Goal: Task Accomplishment & Management: Manage account settings

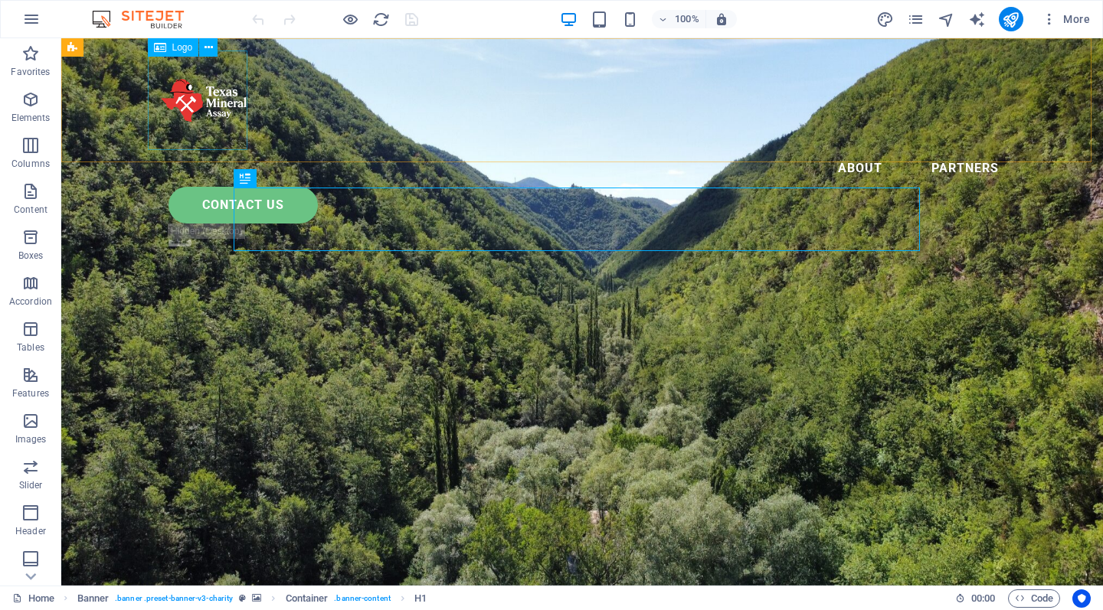
click at [198, 99] on div at bounding box center [582, 101] width 858 height 100
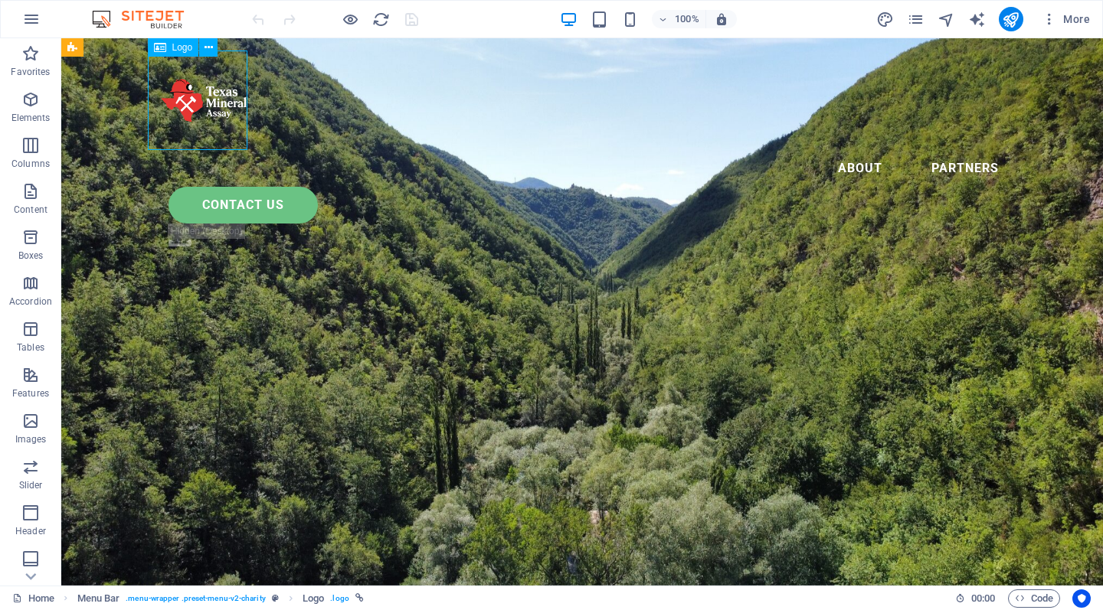
click at [198, 99] on div at bounding box center [582, 101] width 858 height 100
select select "px"
select select "%"
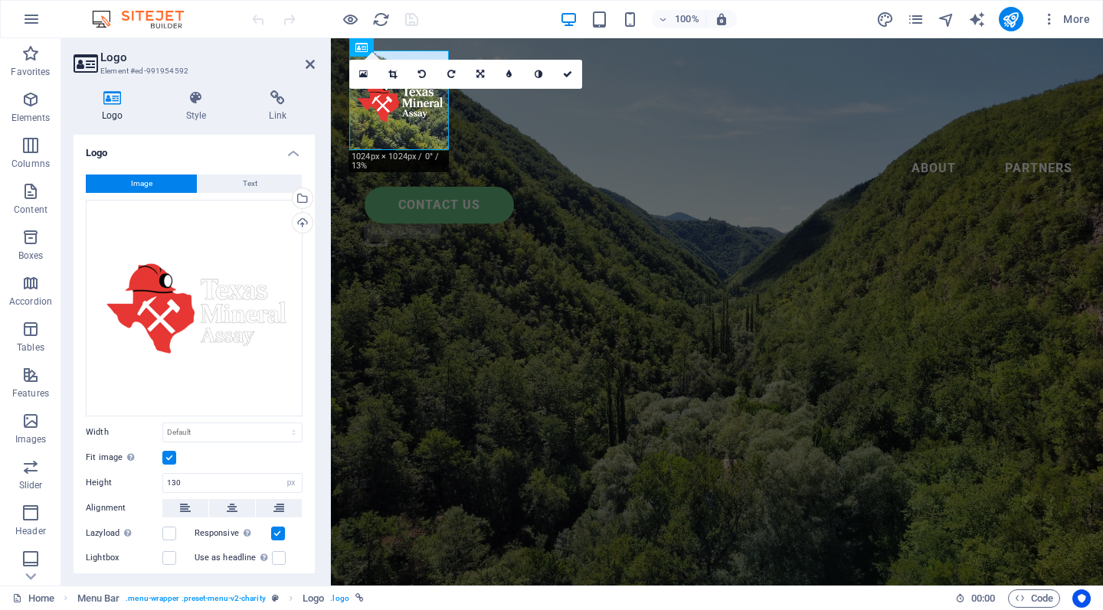
click at [303, 224] on div "Upload" at bounding box center [300, 224] width 23 height 23
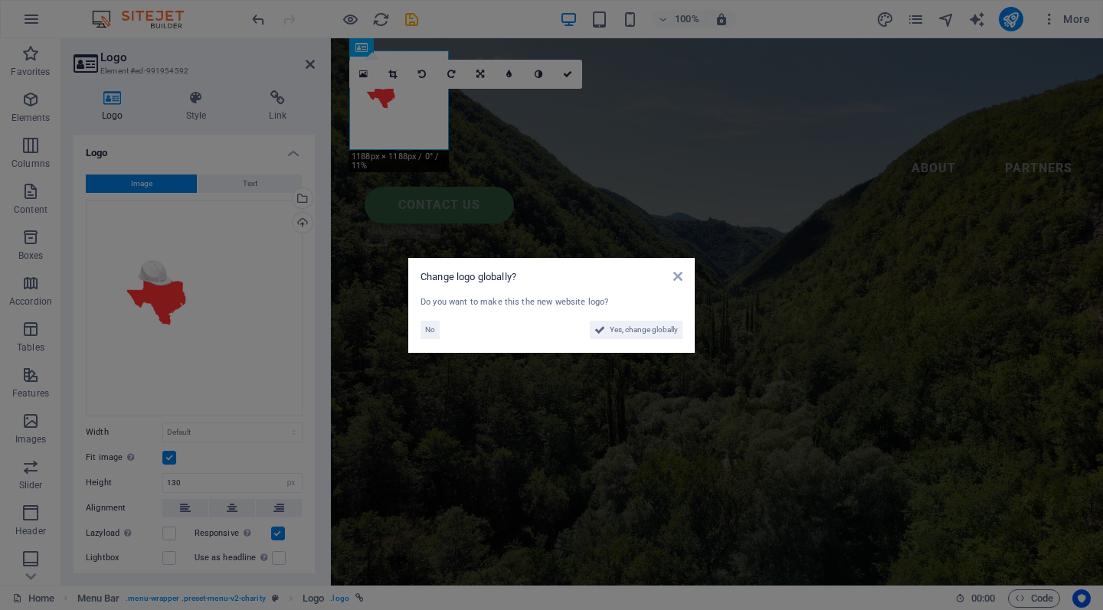
click at [433, 327] on span "No" at bounding box center [430, 330] width 10 height 18
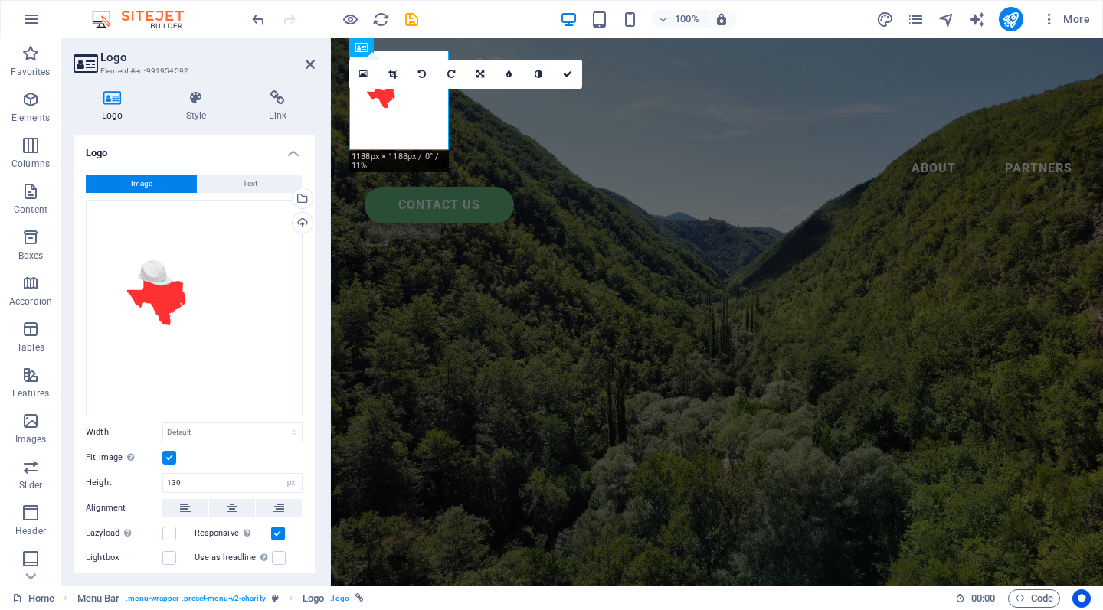
click at [568, 73] on icon at bounding box center [567, 74] width 9 height 9
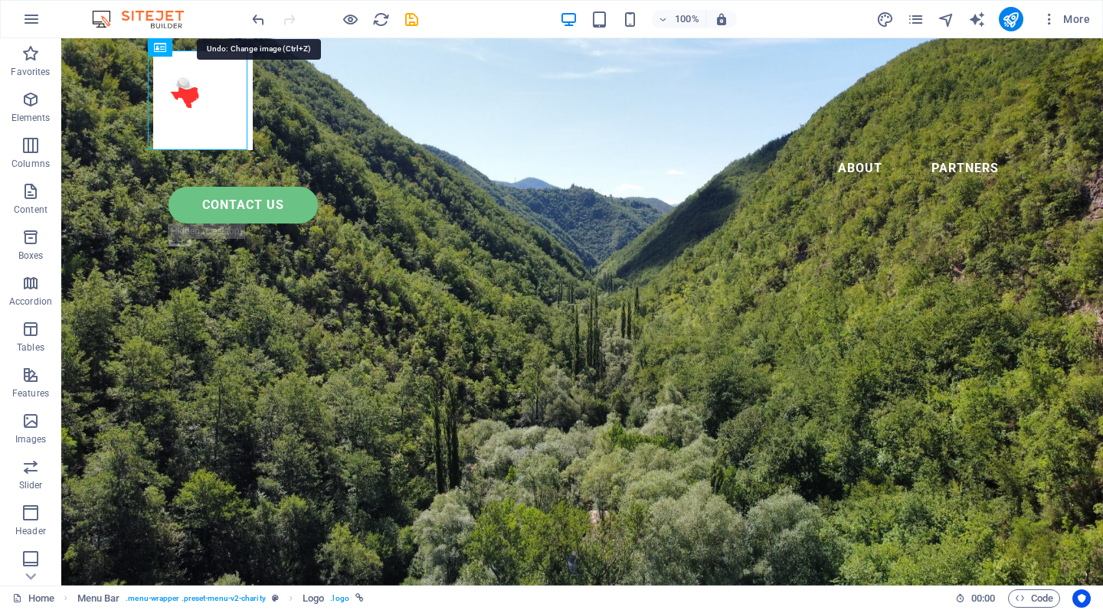
click at [260, 19] on icon "undo" at bounding box center [259, 20] width 18 height 18
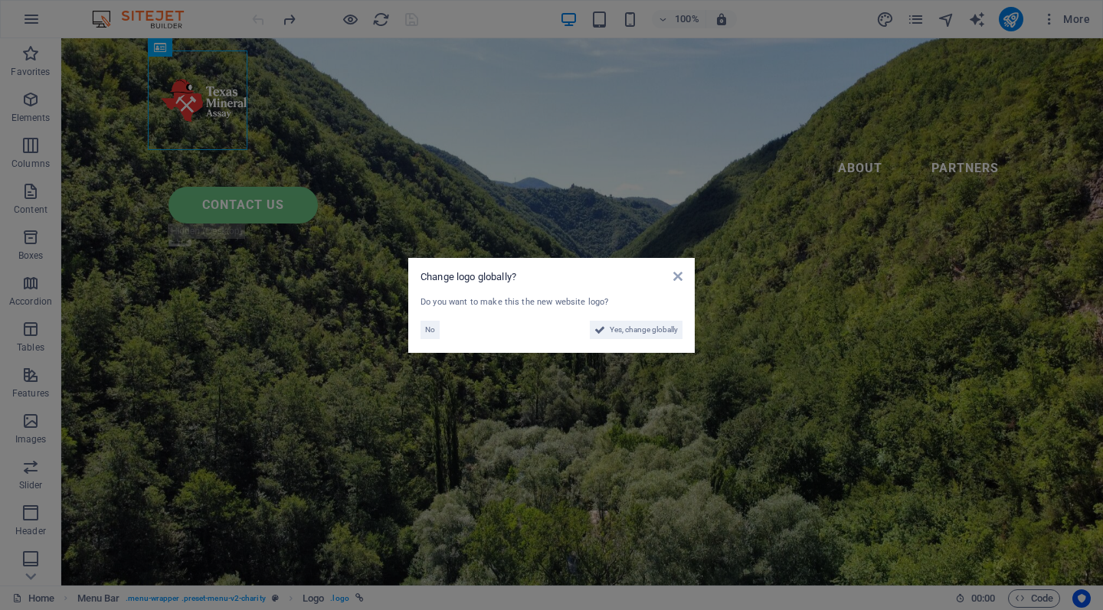
click at [431, 332] on span "No" at bounding box center [430, 330] width 10 height 18
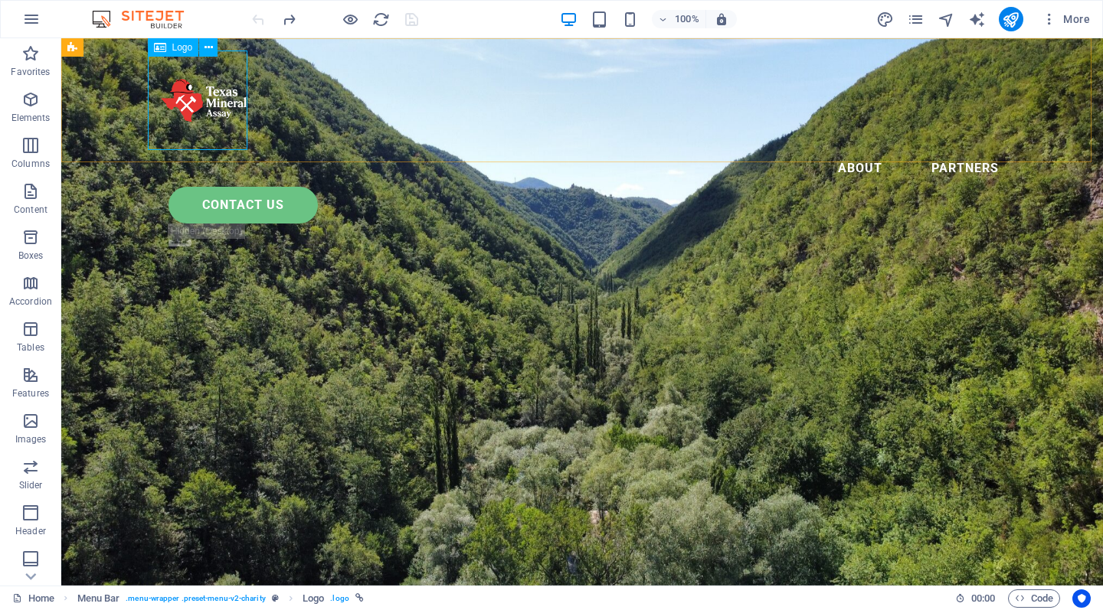
click at [216, 100] on div at bounding box center [582, 101] width 858 height 100
select select "px"
select select "%"
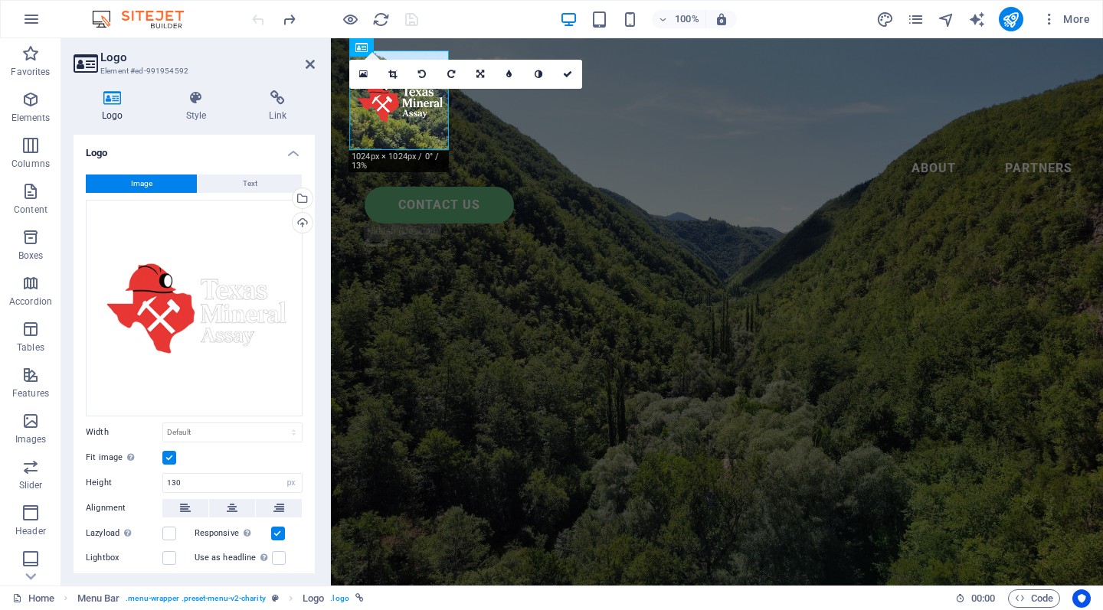
click at [302, 227] on div "Upload" at bounding box center [300, 224] width 23 height 23
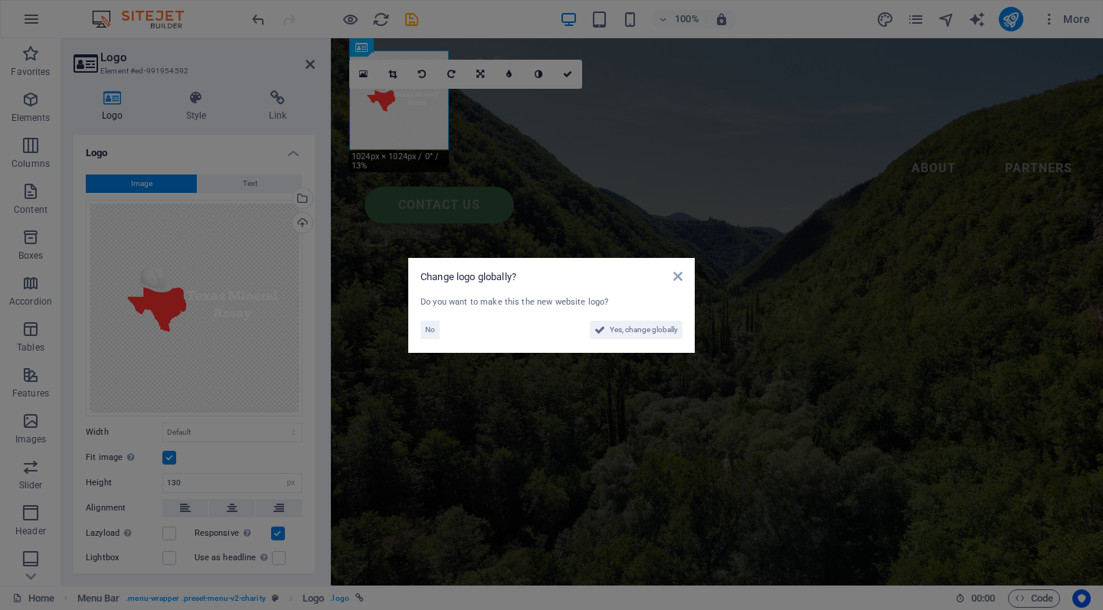
click at [431, 333] on span "No" at bounding box center [430, 330] width 10 height 18
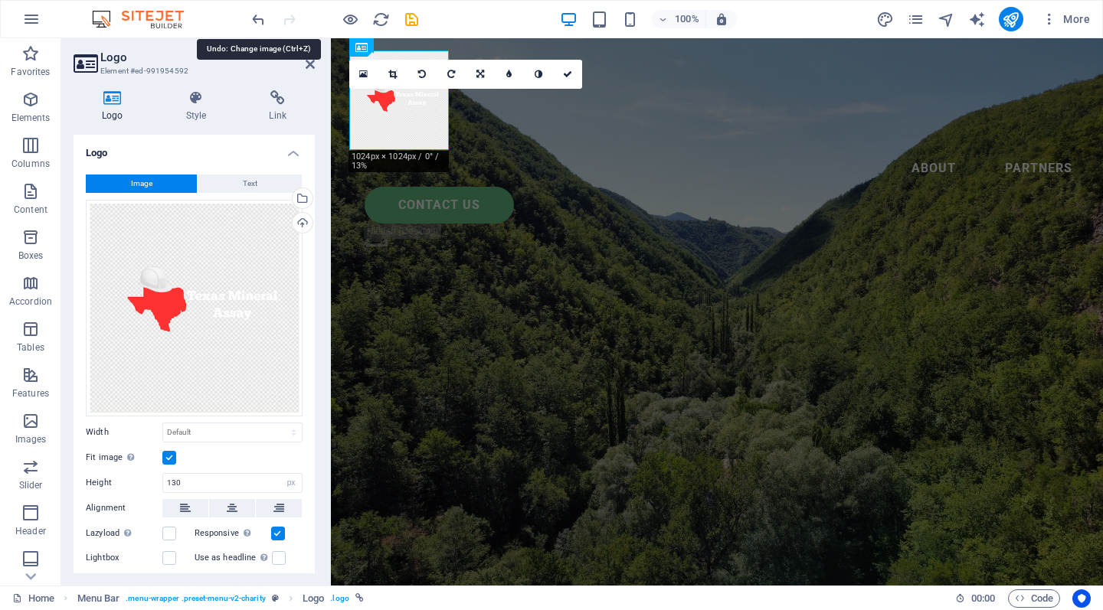
click at [257, 18] on icon "undo" at bounding box center [259, 20] width 18 height 18
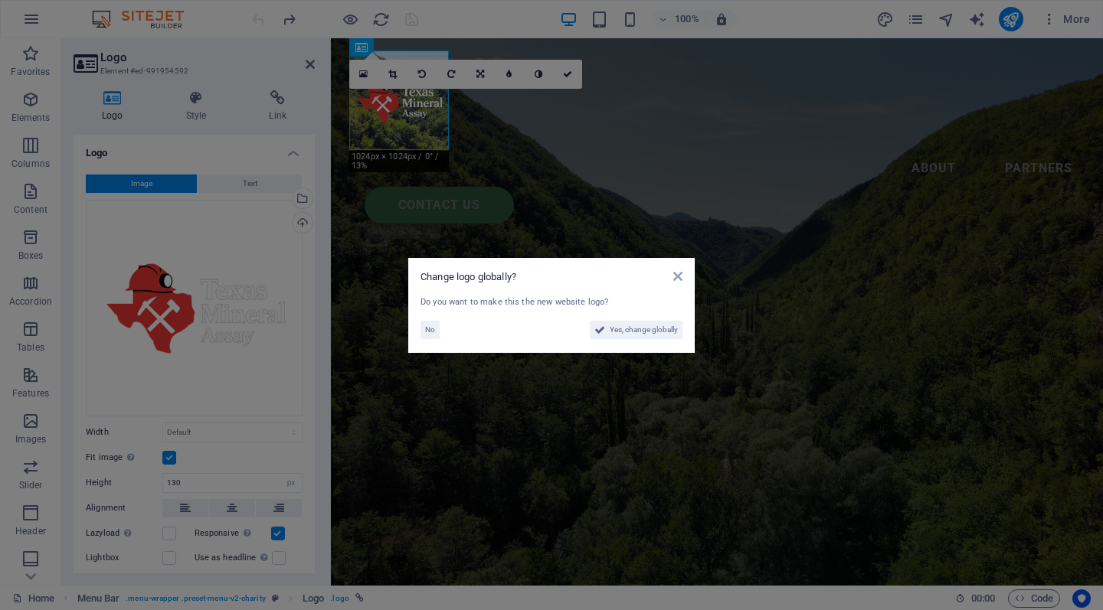
click at [431, 328] on span "No" at bounding box center [430, 330] width 10 height 18
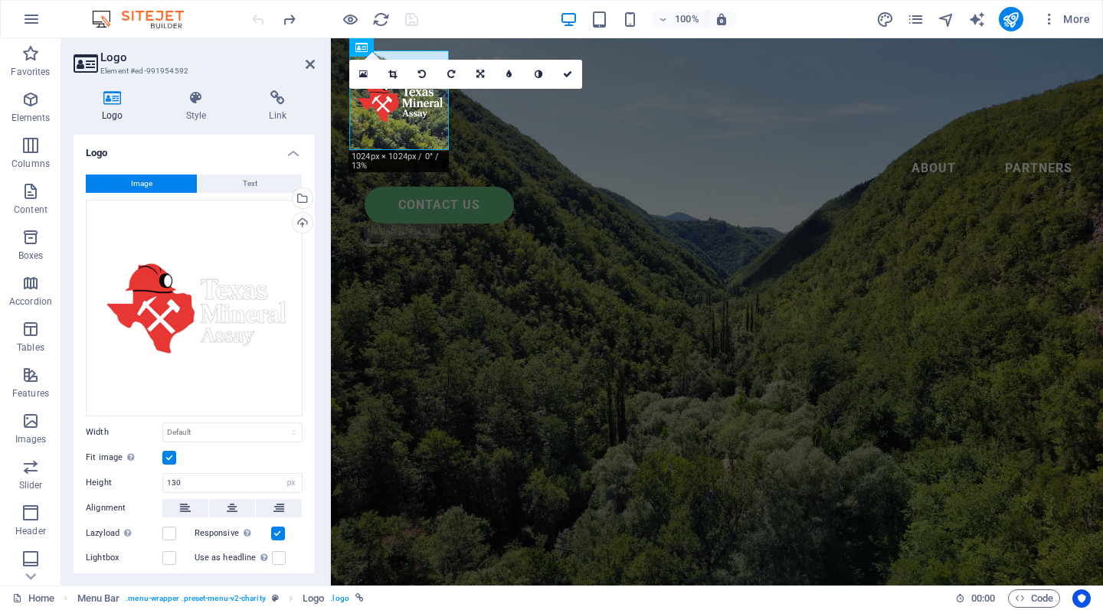
click at [301, 220] on div "Upload" at bounding box center [300, 224] width 23 height 23
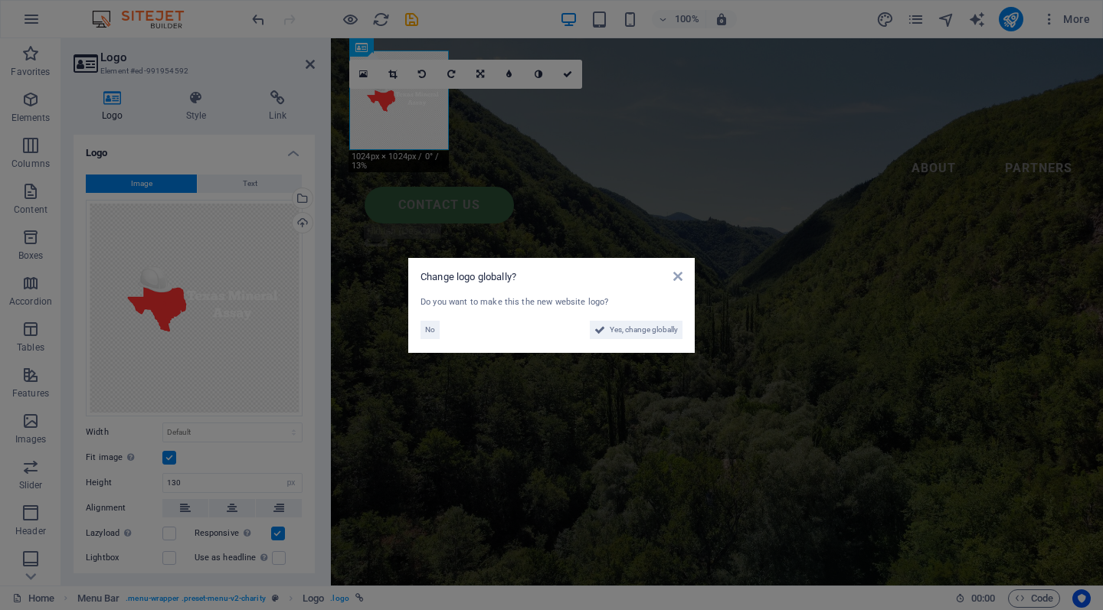
click at [430, 328] on span "No" at bounding box center [430, 330] width 10 height 18
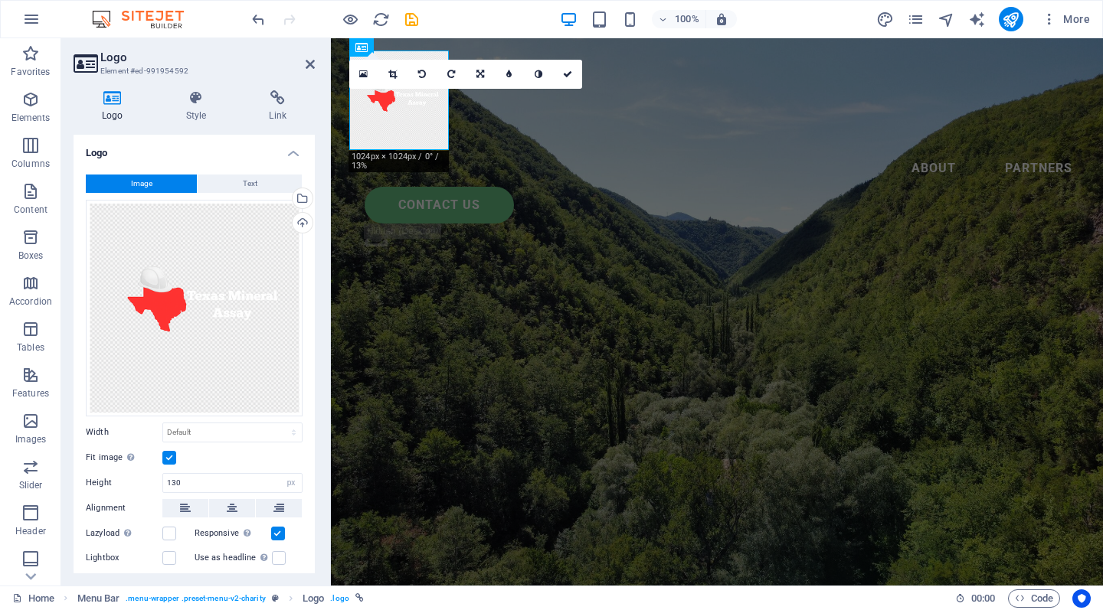
click at [571, 69] on link at bounding box center [567, 74] width 29 height 29
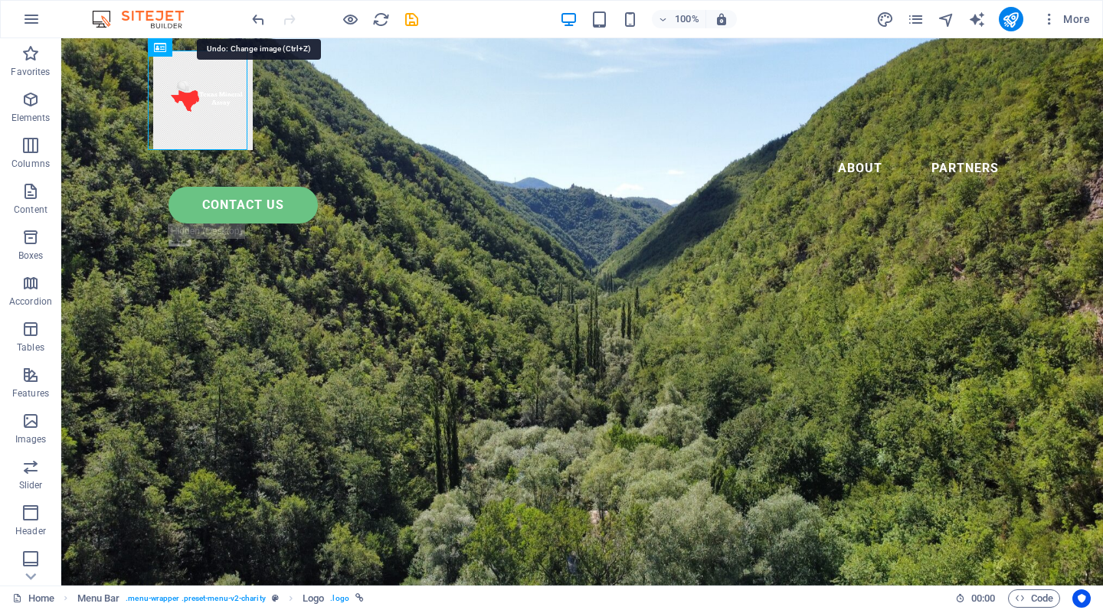
click at [260, 24] on icon "undo" at bounding box center [259, 20] width 18 height 18
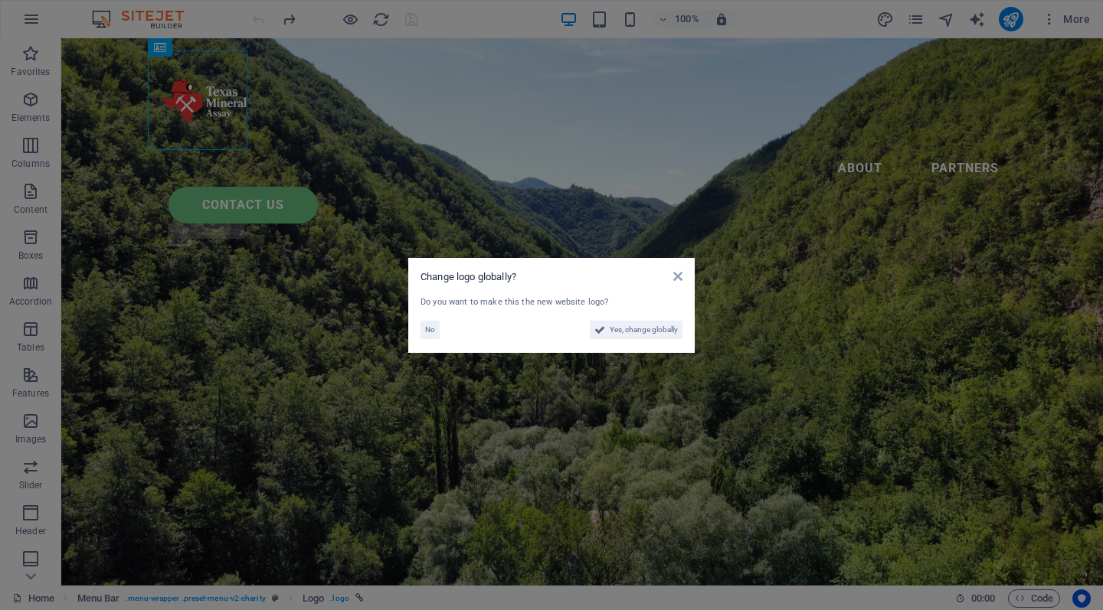
click at [433, 328] on span "No" at bounding box center [430, 330] width 10 height 18
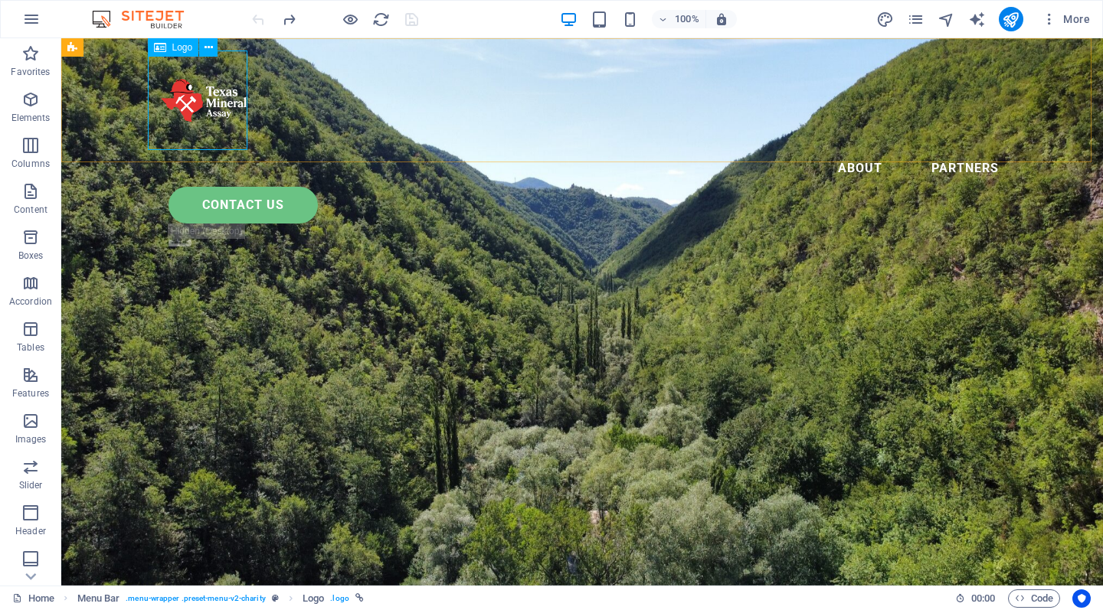
click at [203, 113] on div at bounding box center [582, 101] width 858 height 100
select select "px"
select select "%"
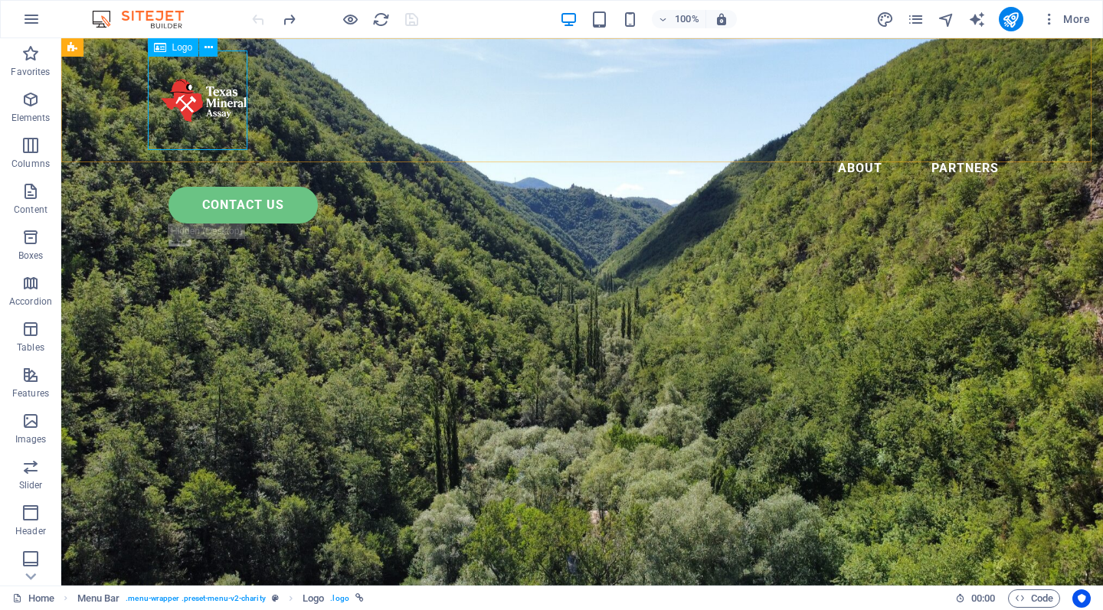
select select "%"
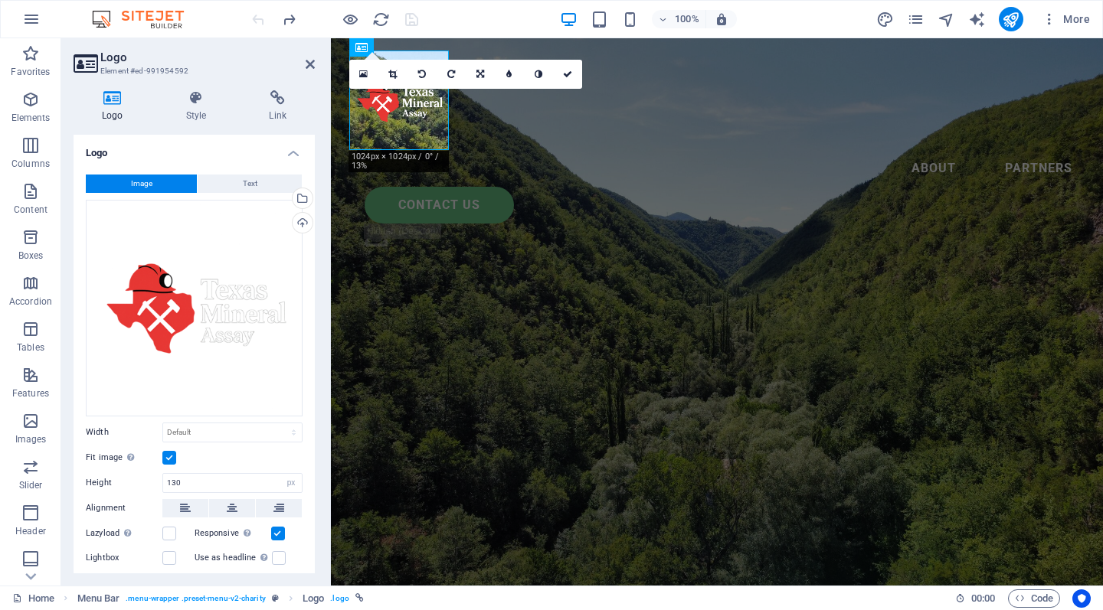
click at [298, 197] on div "Select files from the file manager, stock photos, or upload file(s)" at bounding box center [300, 199] width 23 height 23
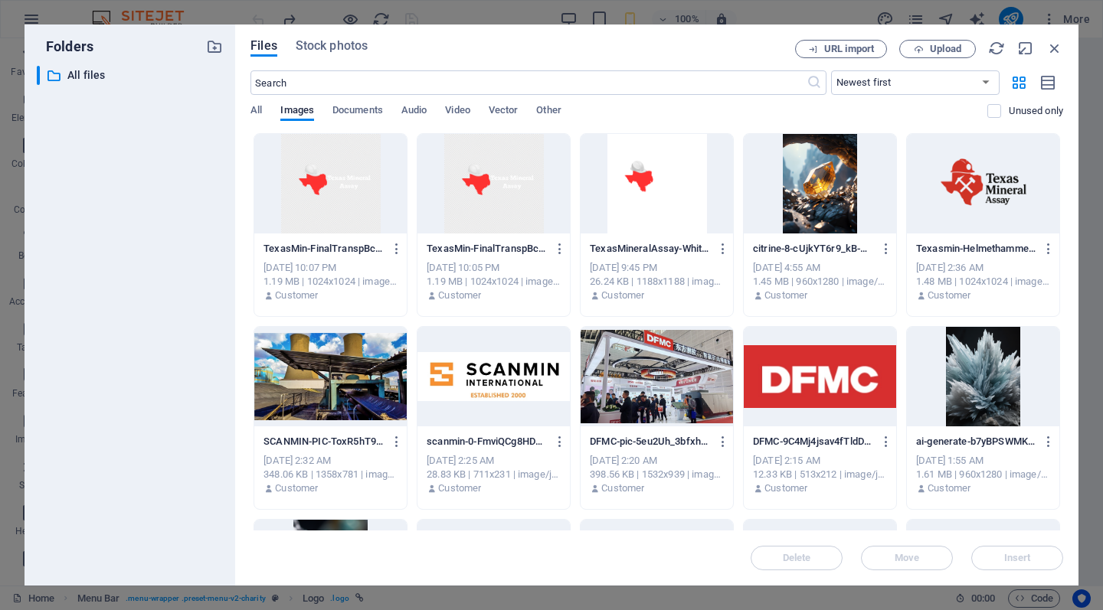
click at [930, 44] on span "Upload" at bounding box center [945, 48] width 31 height 9
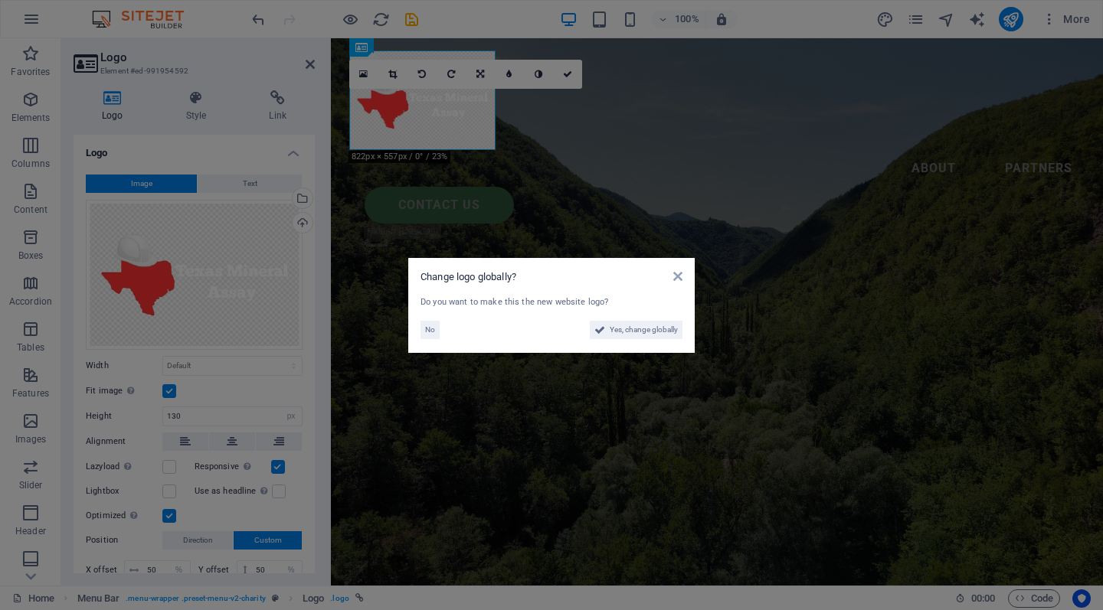
click at [427, 330] on span "No" at bounding box center [430, 330] width 10 height 18
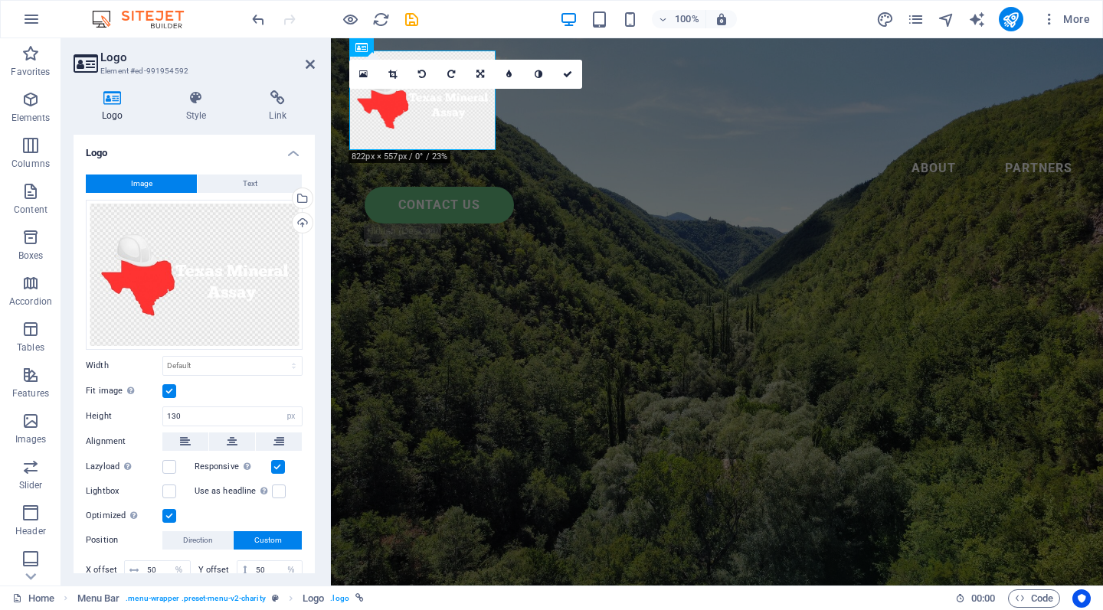
click at [568, 76] on icon at bounding box center [567, 74] width 9 height 9
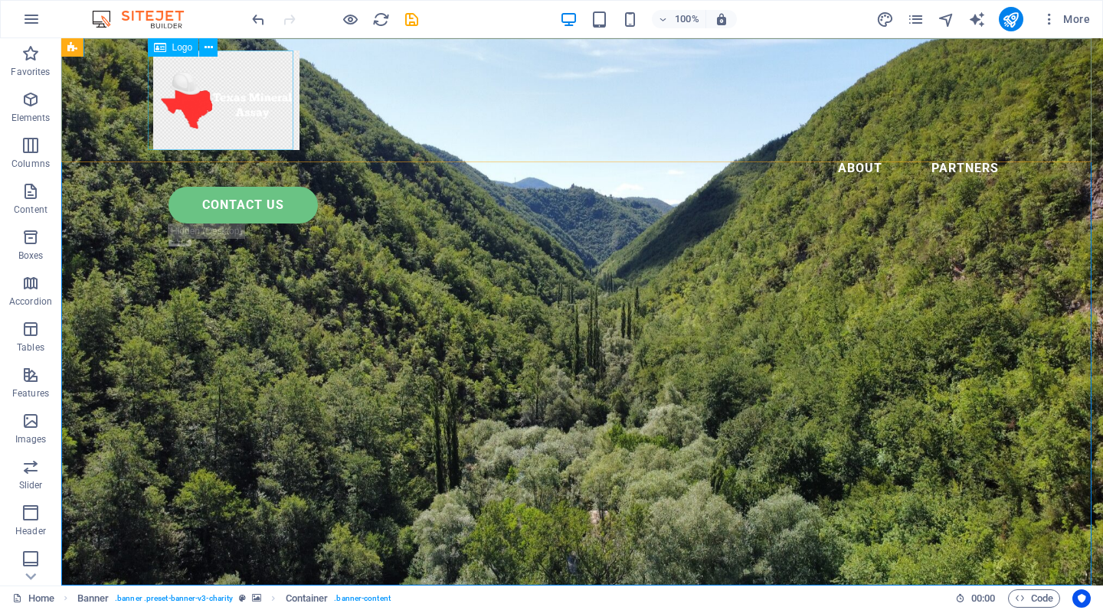
click at [252, 123] on div at bounding box center [582, 101] width 858 height 100
click at [207, 54] on icon at bounding box center [208, 48] width 8 height 16
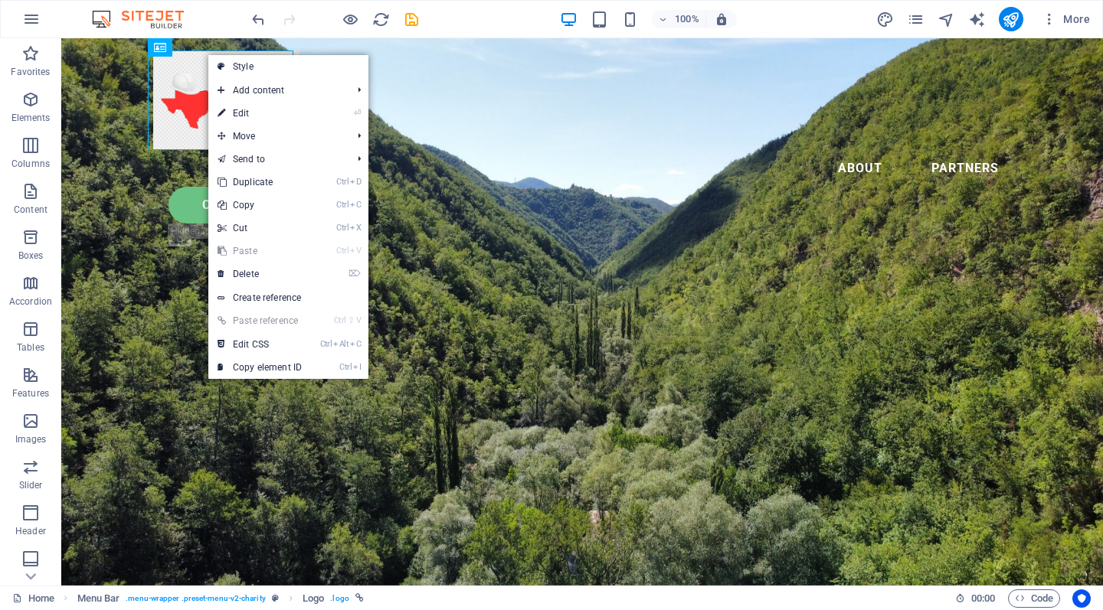
click at [247, 115] on link "⏎ Edit" at bounding box center [259, 113] width 103 height 23
select select "px"
select select "%"
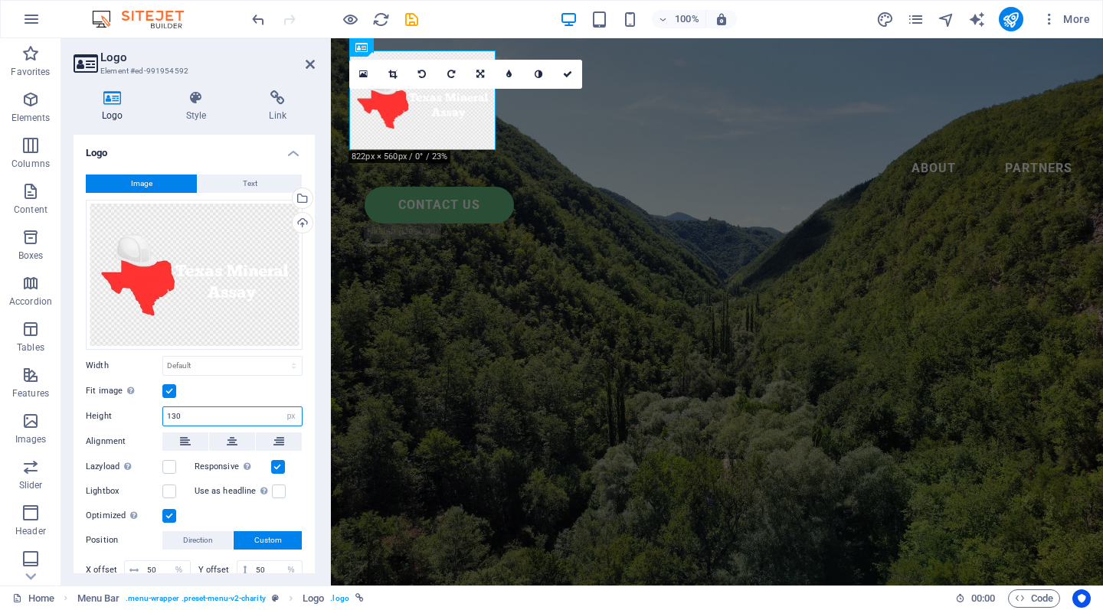
click at [210, 420] on input "130" at bounding box center [232, 416] width 139 height 18
click at [248, 187] on span "Text" at bounding box center [250, 184] width 15 height 18
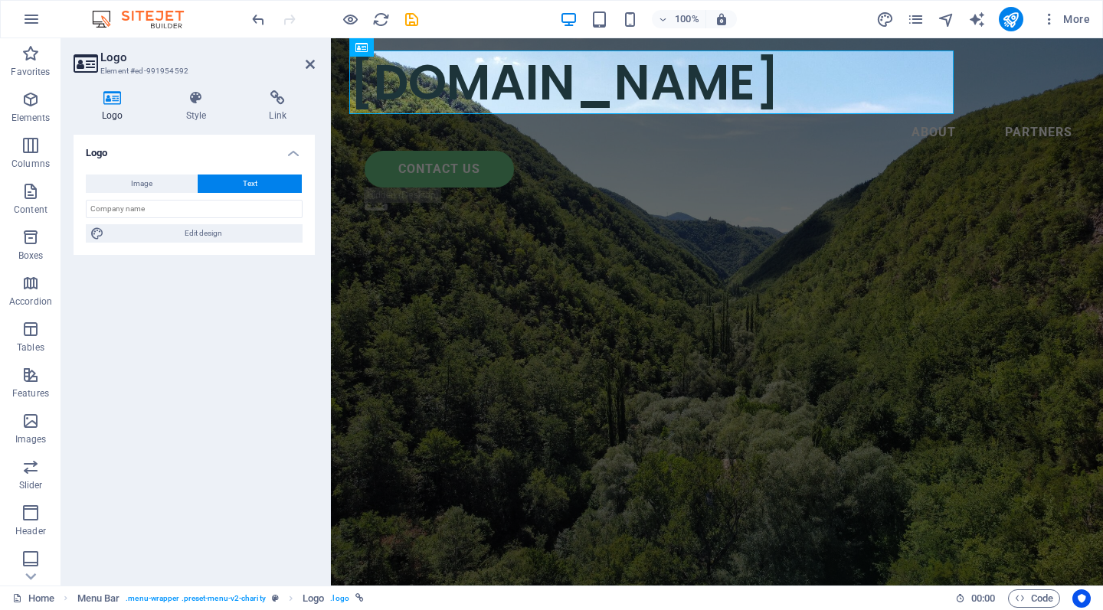
click at [149, 185] on span "Image" at bounding box center [141, 184] width 21 height 18
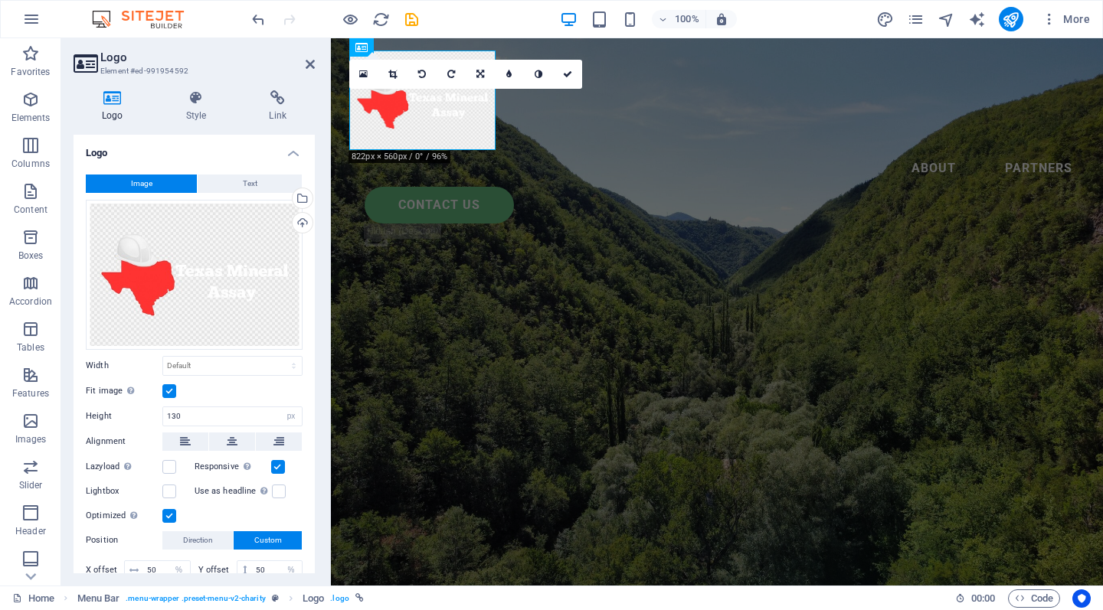
click at [194, 105] on icon at bounding box center [196, 97] width 77 height 15
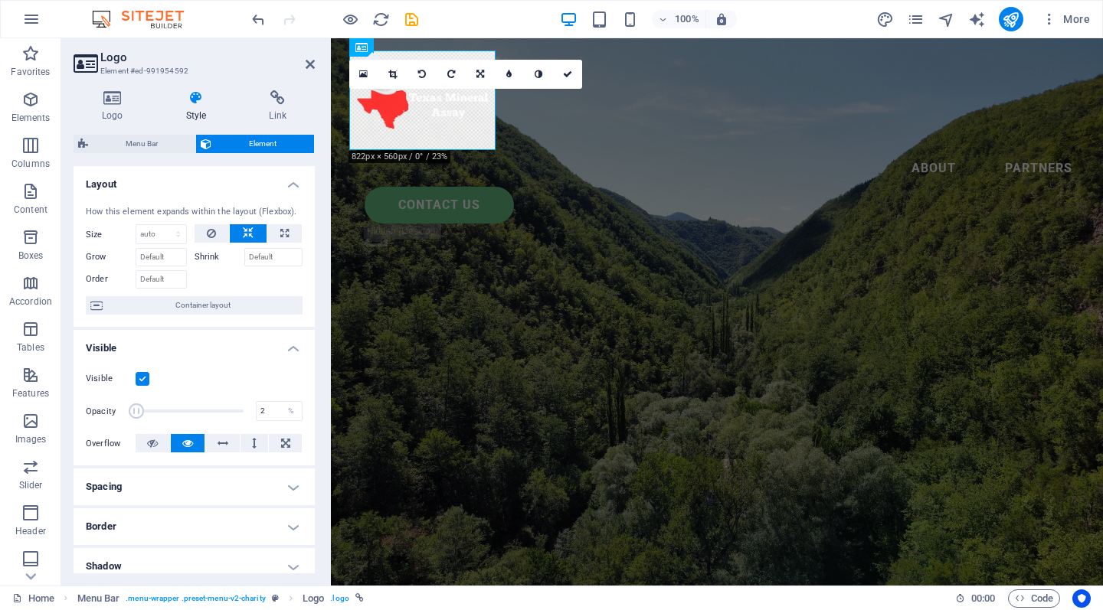
drag, startPoint x: 240, startPoint y: 412, endPoint x: 136, endPoint y: 409, distance: 103.4
click at [136, 409] on span at bounding box center [136, 411] width 15 height 15
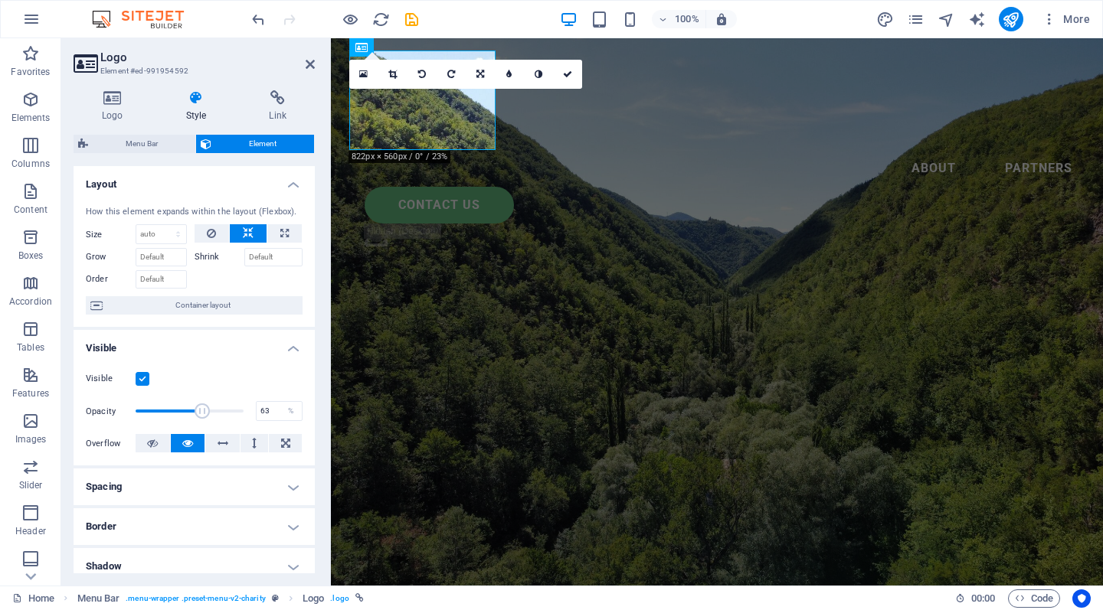
drag, startPoint x: 139, startPoint y: 410, endPoint x: 201, endPoint y: 417, distance: 63.2
click at [201, 417] on span at bounding box center [201, 411] width 15 height 15
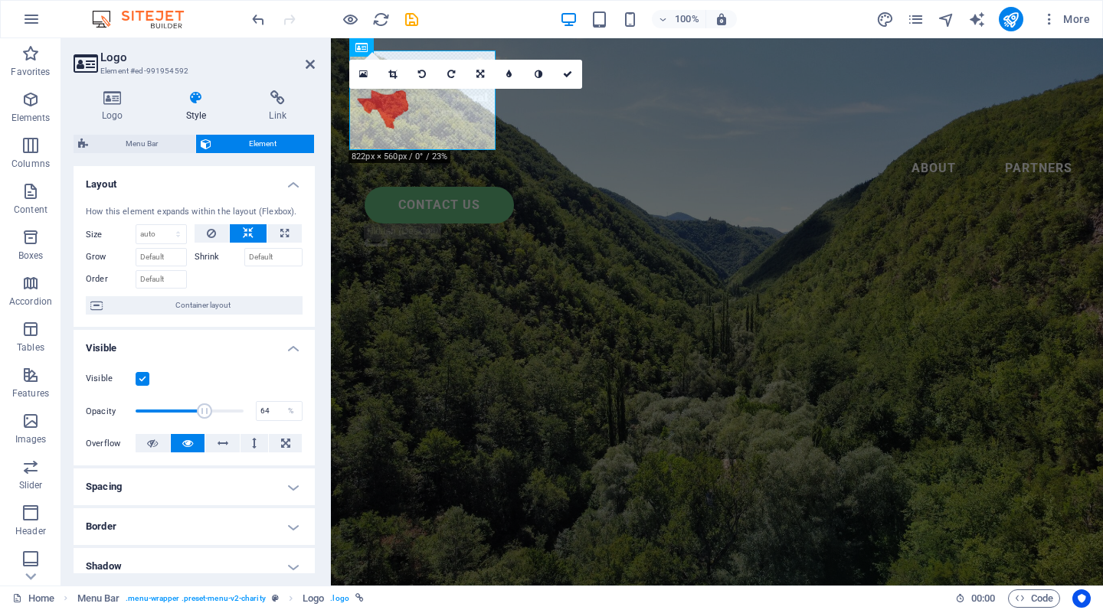
type input "65"
click at [203, 410] on span at bounding box center [204, 411] width 15 height 15
click at [567, 74] on icon at bounding box center [567, 74] width 9 height 9
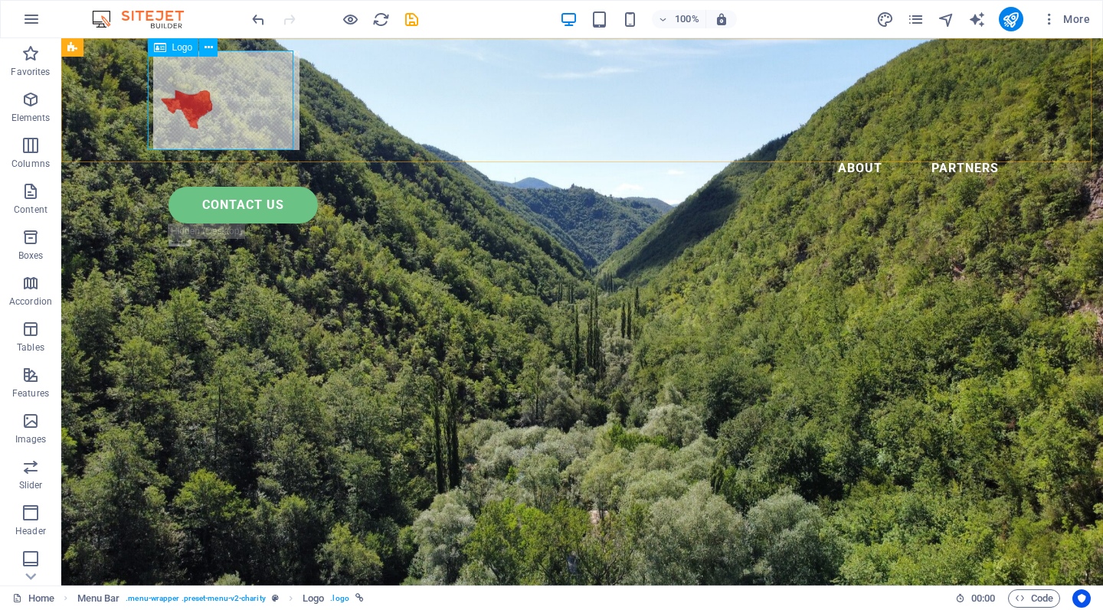
click at [227, 106] on div at bounding box center [582, 101] width 858 height 100
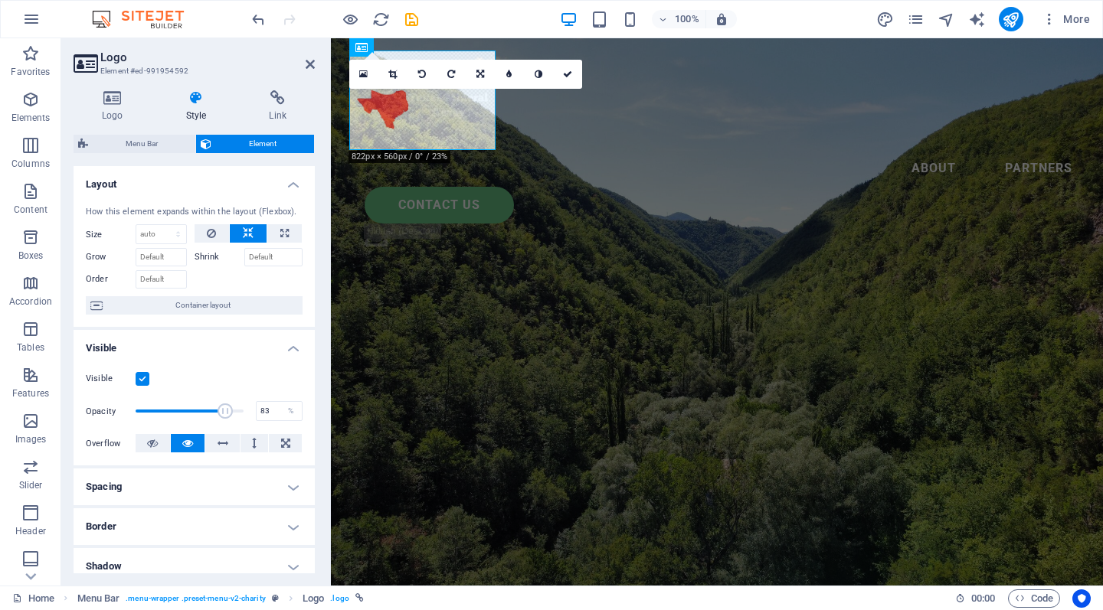
drag, startPoint x: 204, startPoint y: 414, endPoint x: 222, endPoint y: 413, distance: 18.4
click at [222, 413] on span at bounding box center [224, 411] width 15 height 15
click at [142, 381] on label at bounding box center [143, 379] width 14 height 14
click at [0, 0] on input "Visible" at bounding box center [0, 0] width 0 height 0
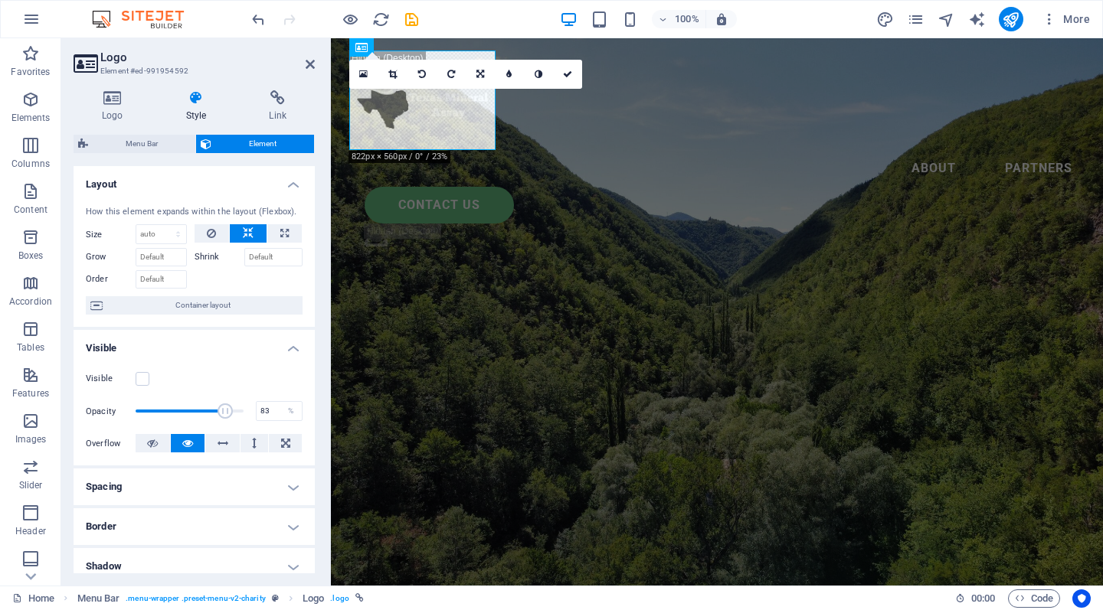
click at [142, 381] on label at bounding box center [143, 379] width 14 height 14
click at [0, 0] on input "Visible" at bounding box center [0, 0] width 0 height 0
click at [227, 413] on span at bounding box center [230, 411] width 15 height 15
type input "100"
drag, startPoint x: 227, startPoint y: 413, endPoint x: 245, endPoint y: 414, distance: 17.7
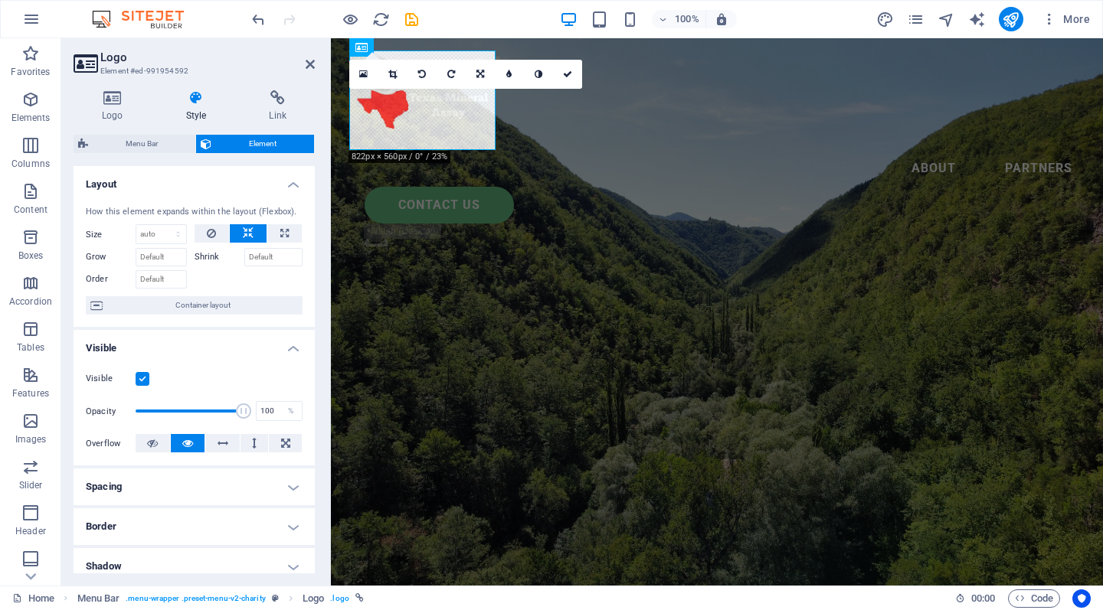
click at [245, 414] on span at bounding box center [243, 411] width 15 height 15
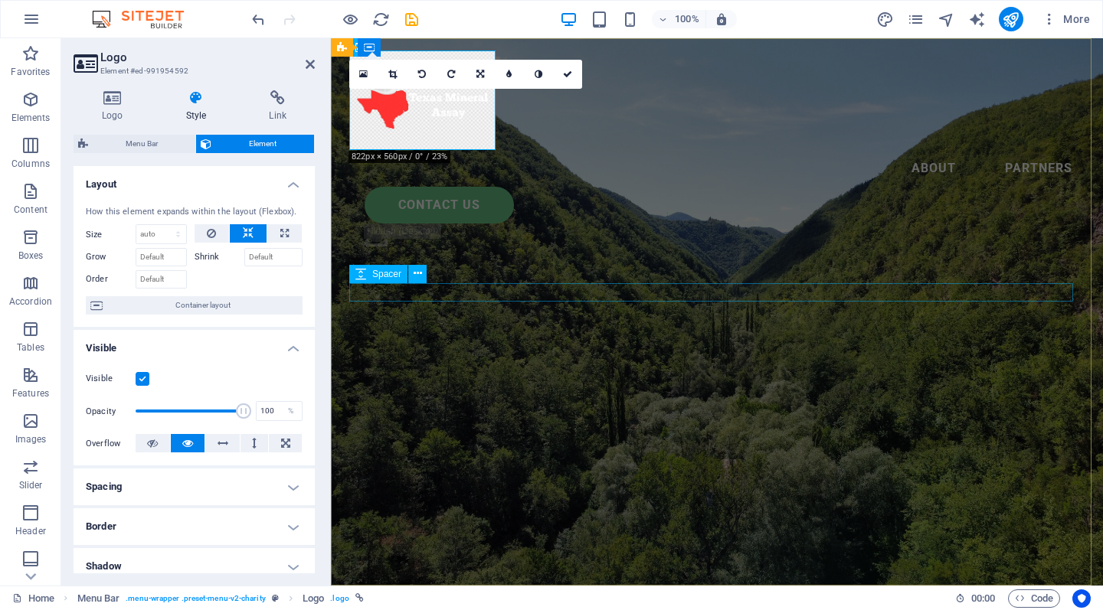
click at [425, 276] on button at bounding box center [417, 274] width 18 height 18
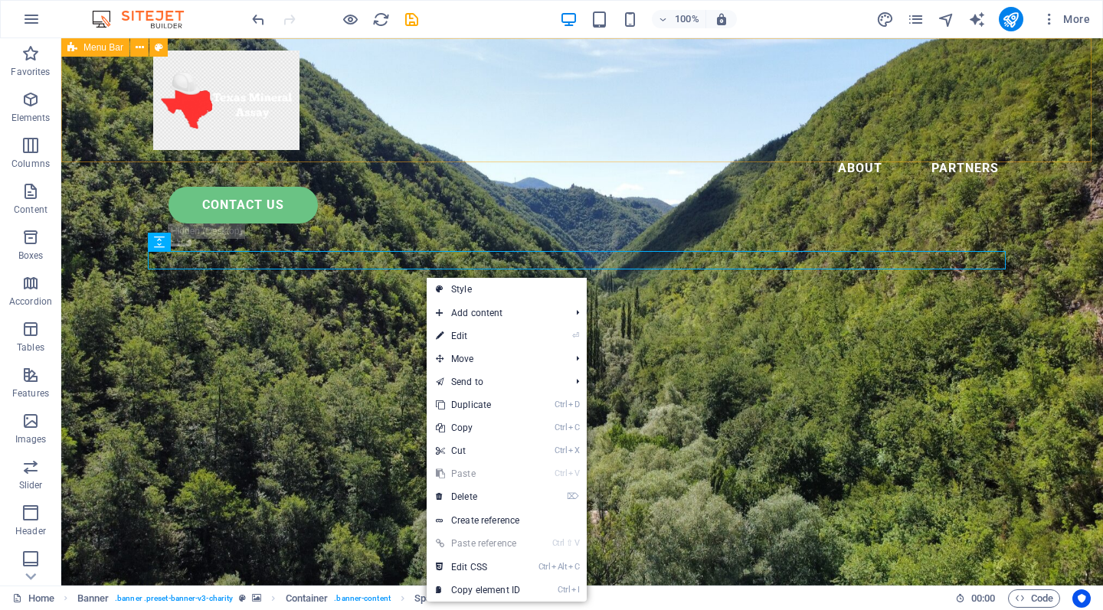
click at [428, 157] on div "Menu About Partners Contact us .fa-secondary{opacity:.4}" at bounding box center [581, 151] width 1041 height 227
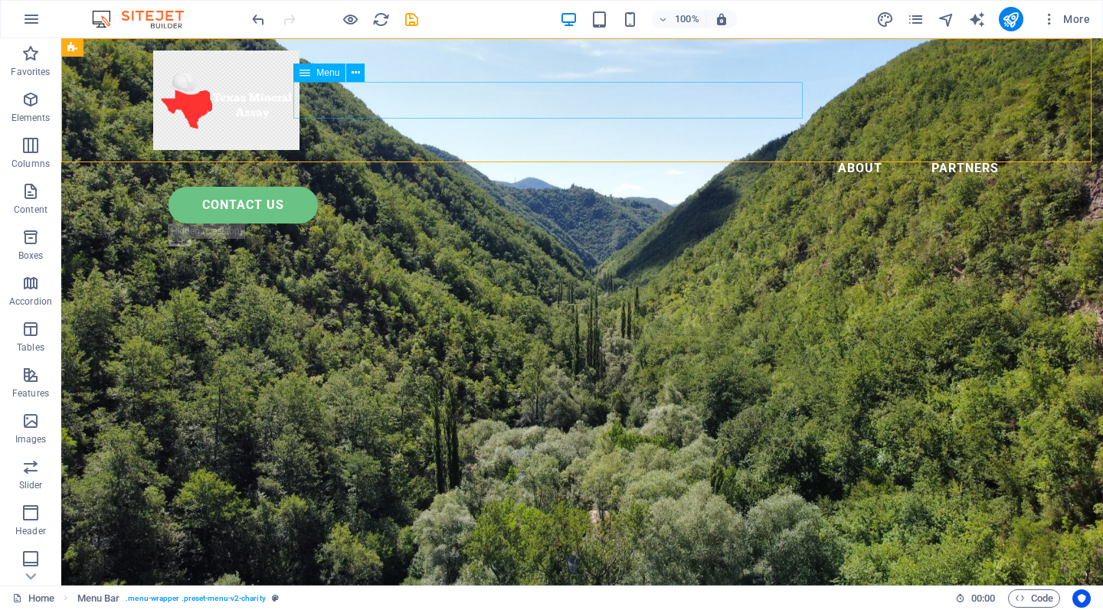
click at [321, 150] on nav "About Partners" at bounding box center [582, 168] width 858 height 37
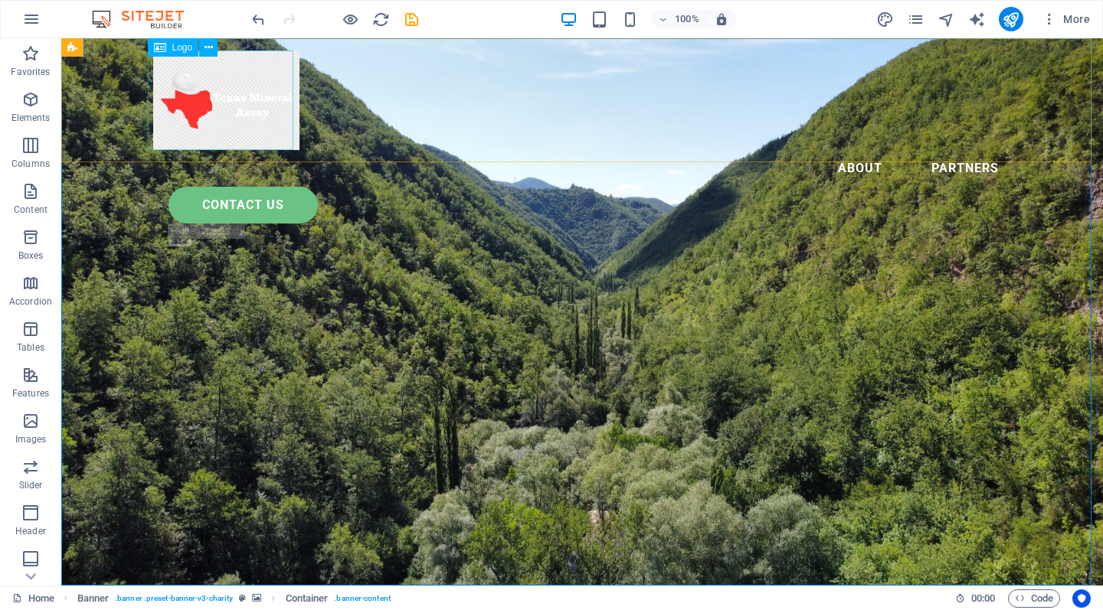
click at [192, 94] on div at bounding box center [582, 101] width 858 height 100
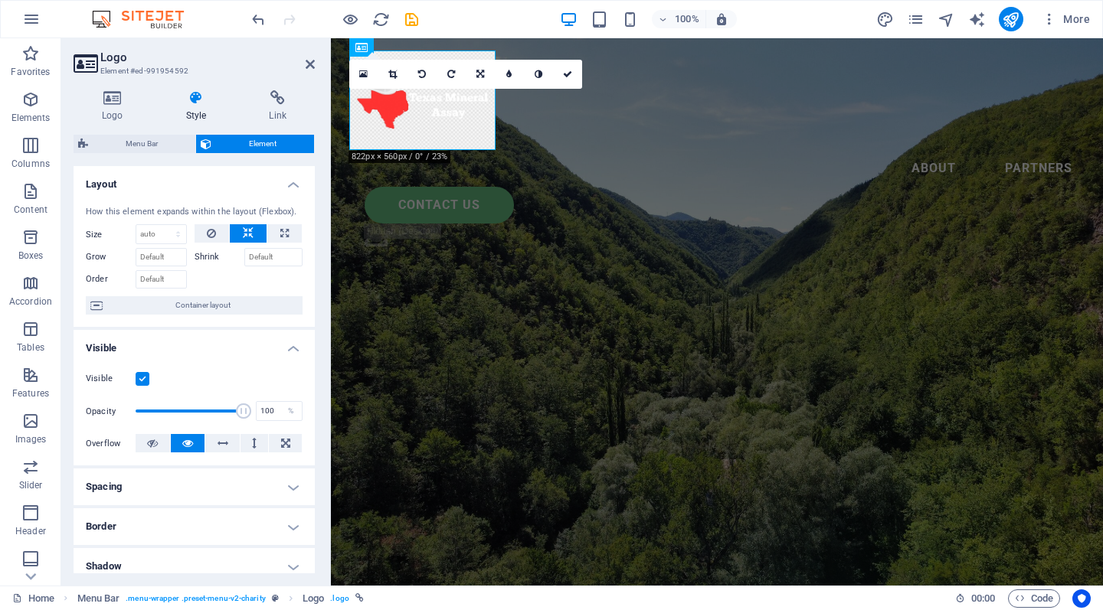
click at [272, 103] on icon at bounding box center [277, 97] width 74 height 15
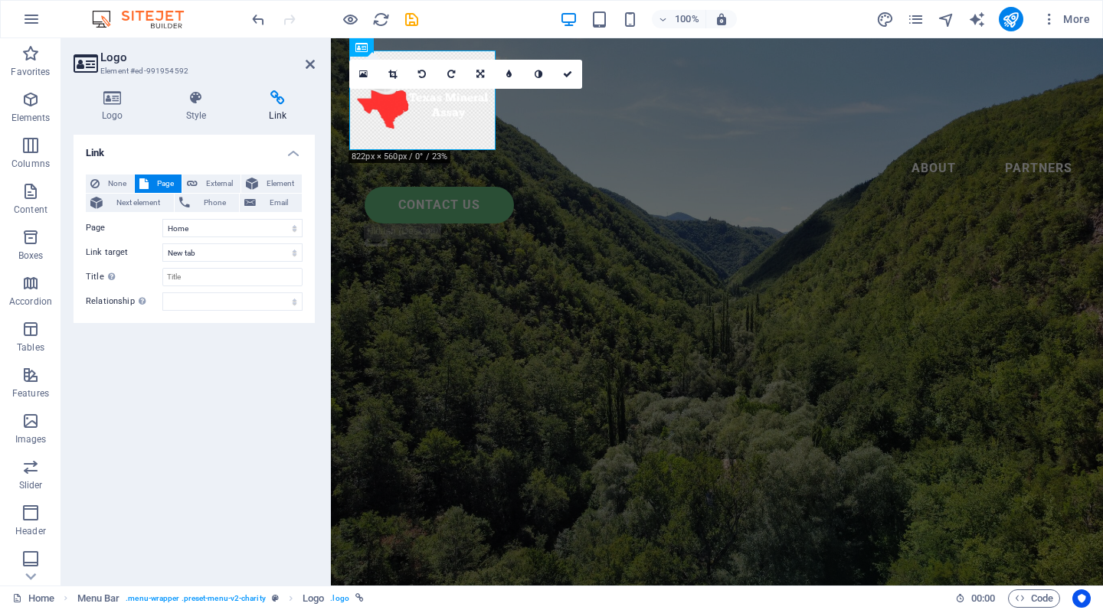
click at [217, 203] on span "Phone" at bounding box center [214, 203] width 41 height 18
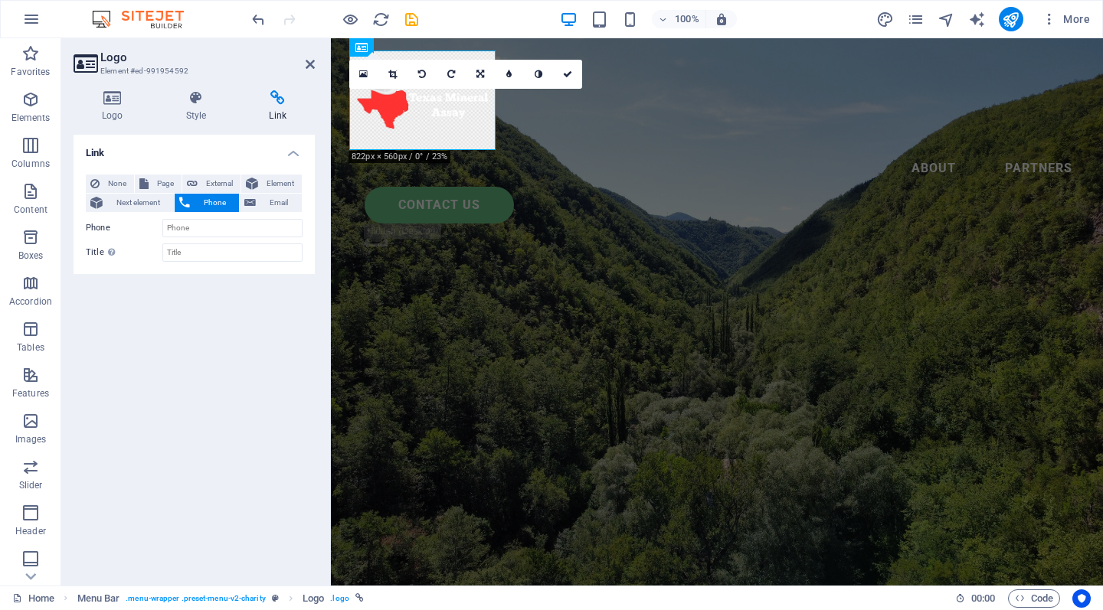
click at [262, 202] on span "Email" at bounding box center [278, 203] width 37 height 18
click at [154, 175] on span "Page" at bounding box center [165, 184] width 24 height 18
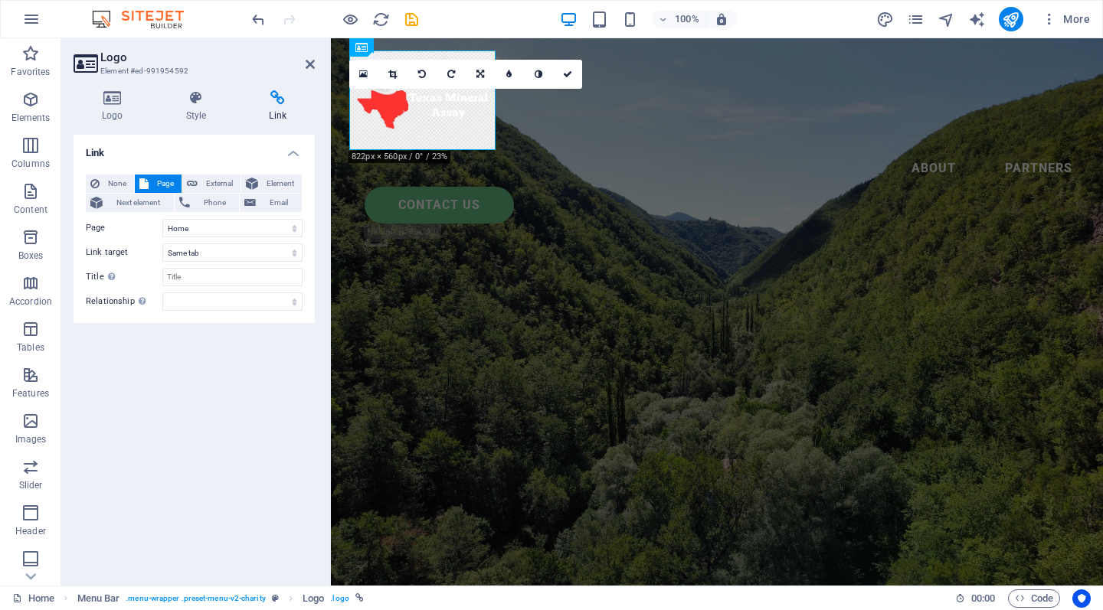
click at [197, 88] on div "Logo Style Link Logo Image Text Drag files here, click to choose files or selec…" at bounding box center [194, 332] width 266 height 508
click at [197, 94] on icon at bounding box center [196, 97] width 77 height 15
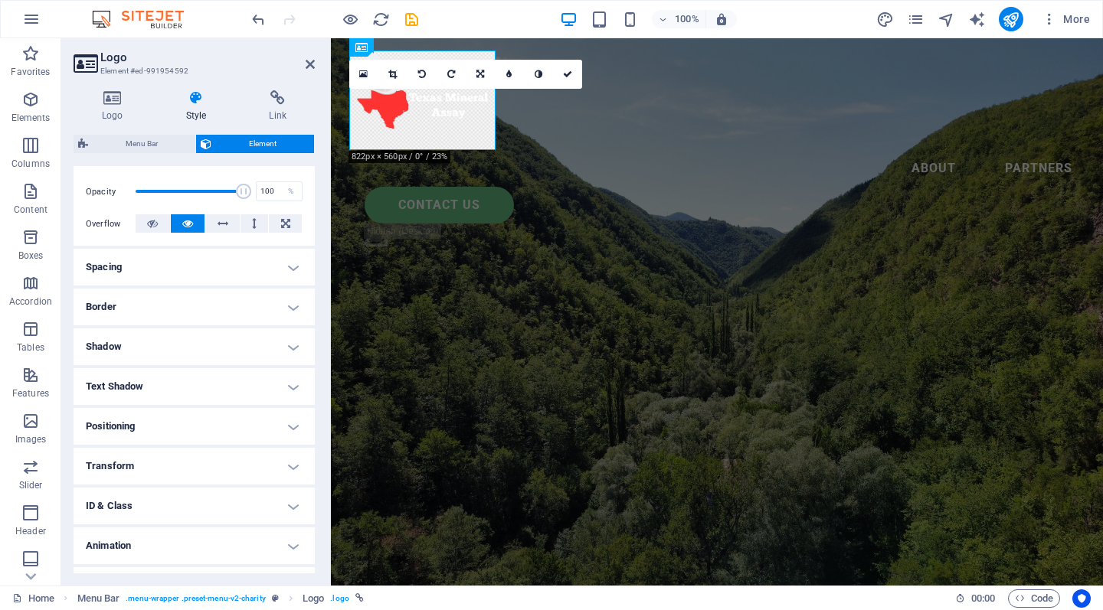
scroll to position [221, 0]
click at [152, 351] on h4 "Shadow" at bounding box center [194, 346] width 241 height 37
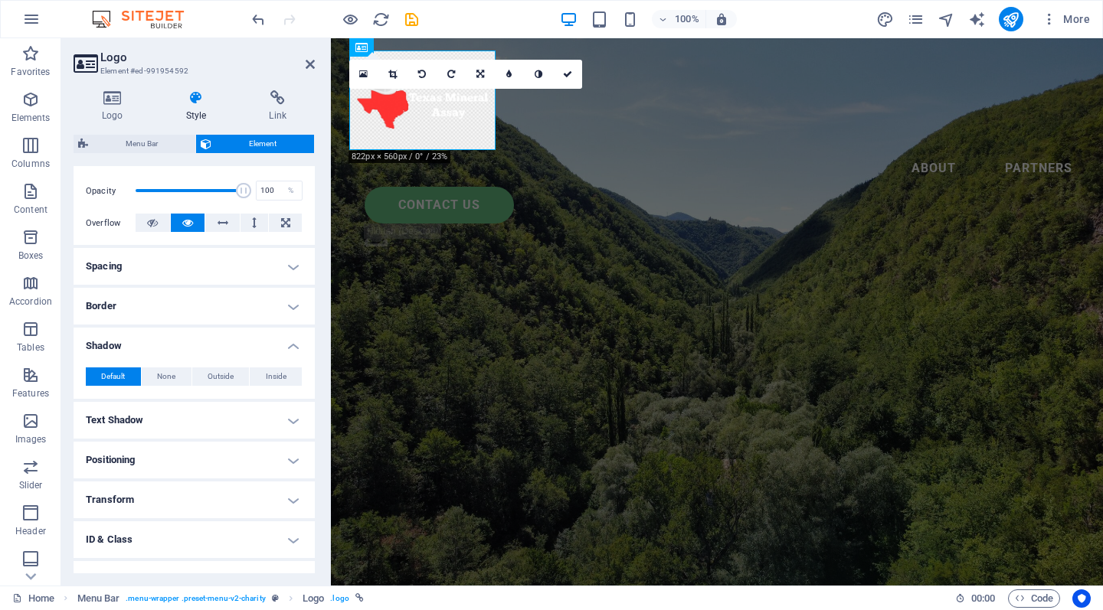
click at [211, 344] on h4 "Shadow" at bounding box center [194, 342] width 241 height 28
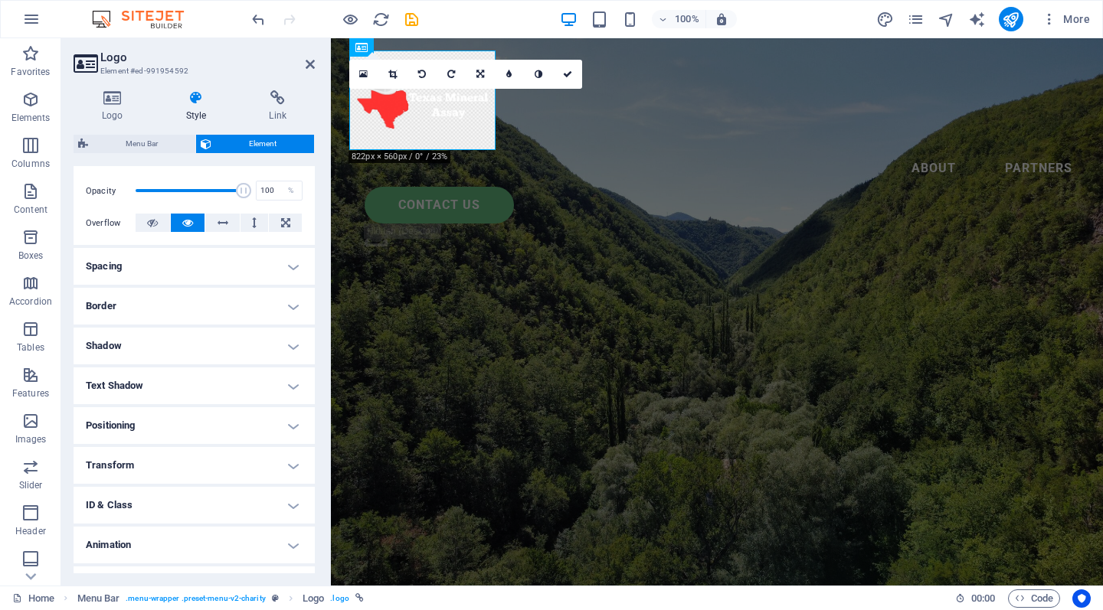
click at [180, 391] on h4 "Text Shadow" at bounding box center [194, 386] width 241 height 37
click at [216, 381] on h4 "Text Shadow" at bounding box center [194, 382] width 241 height 28
click at [184, 428] on h4 "Positioning" at bounding box center [194, 425] width 241 height 37
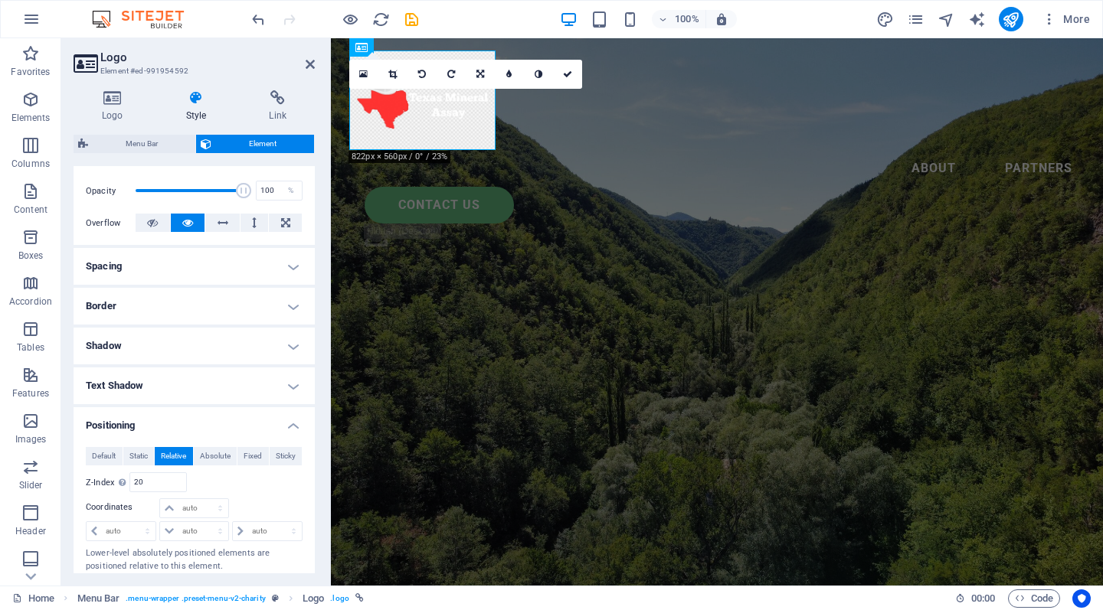
click at [150, 428] on h4 "Positioning" at bounding box center [194, 421] width 241 height 28
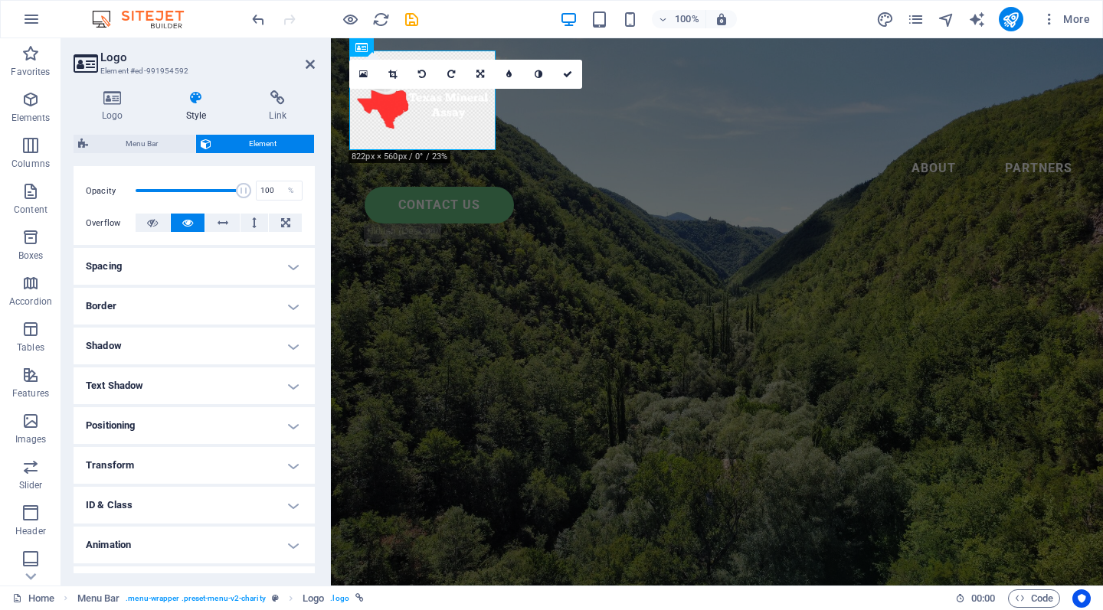
click at [181, 511] on h4 "ID & Class" at bounding box center [194, 505] width 241 height 37
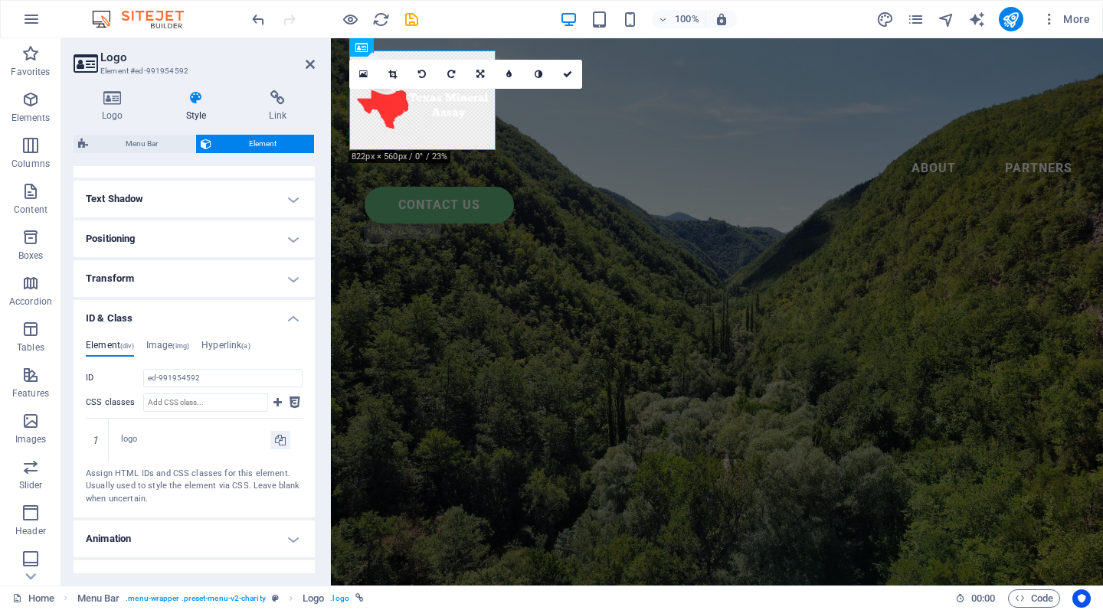
scroll to position [427, 0]
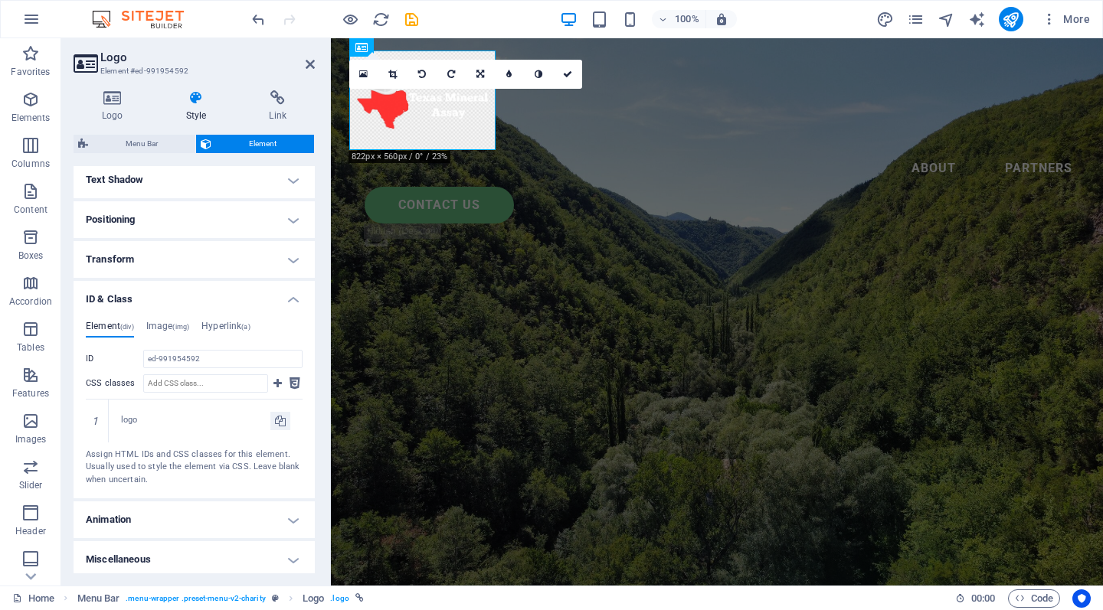
click at [134, 293] on h4 "ID & Class" at bounding box center [194, 295] width 241 height 28
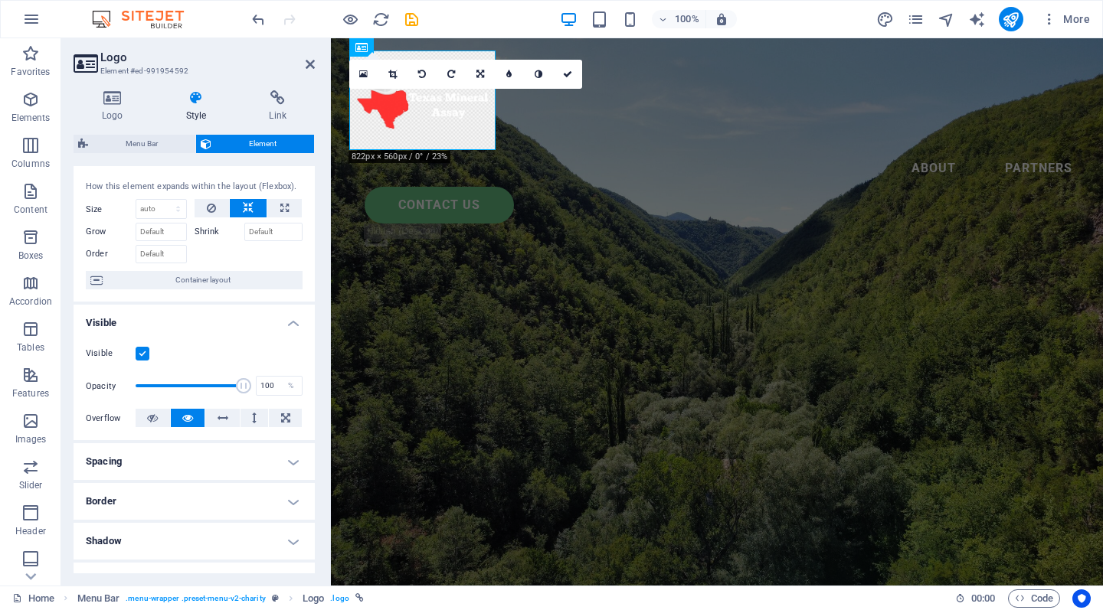
scroll to position [0, 0]
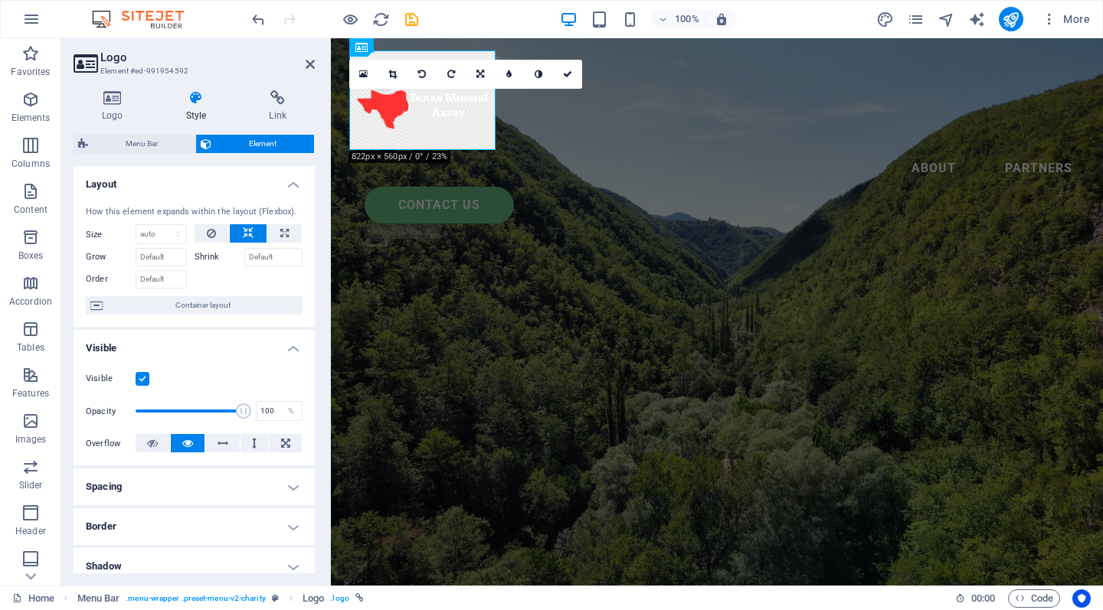
click at [118, 110] on h4 "Logo" at bounding box center [116, 106] width 84 height 32
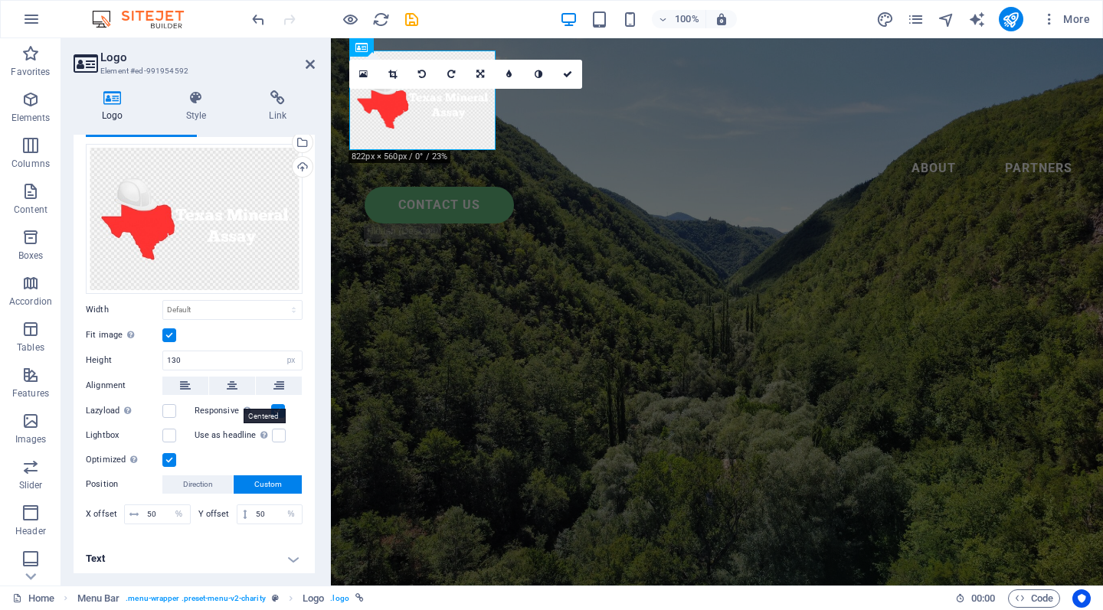
scroll to position [57, 0]
click at [168, 452] on label at bounding box center [169, 459] width 14 height 14
click at [0, 0] on input "Optimized Images are compressed to improve page speed." at bounding box center [0, 0] width 0 height 0
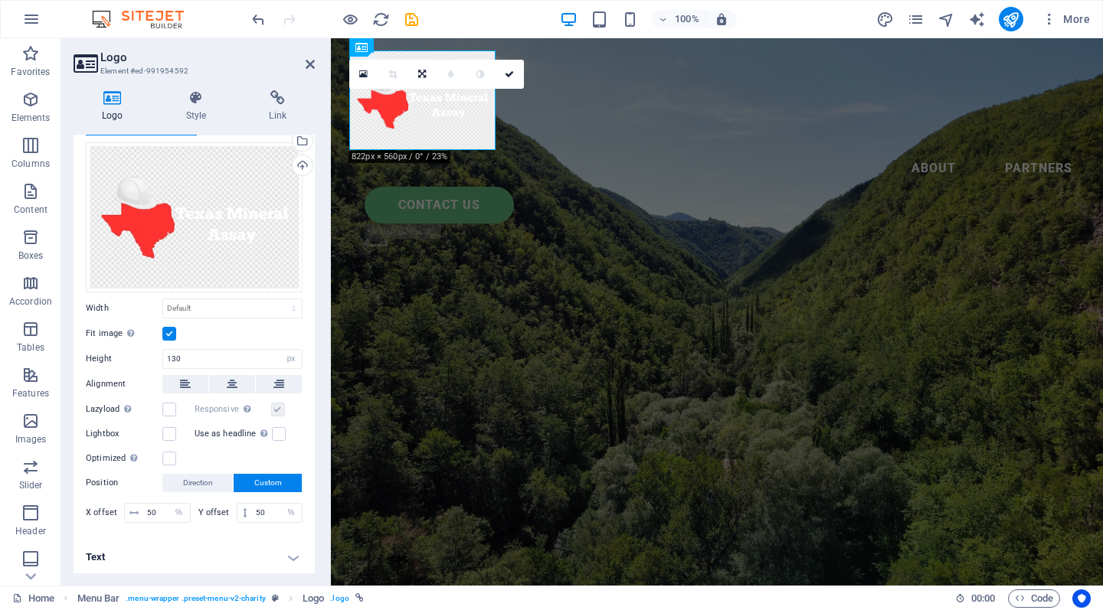
click at [168, 452] on label at bounding box center [169, 459] width 14 height 14
click at [0, 0] on input "Optimized Images are compressed to improve page speed." at bounding box center [0, 0] width 0 height 0
click at [204, 551] on h4 "Text" at bounding box center [194, 557] width 241 height 37
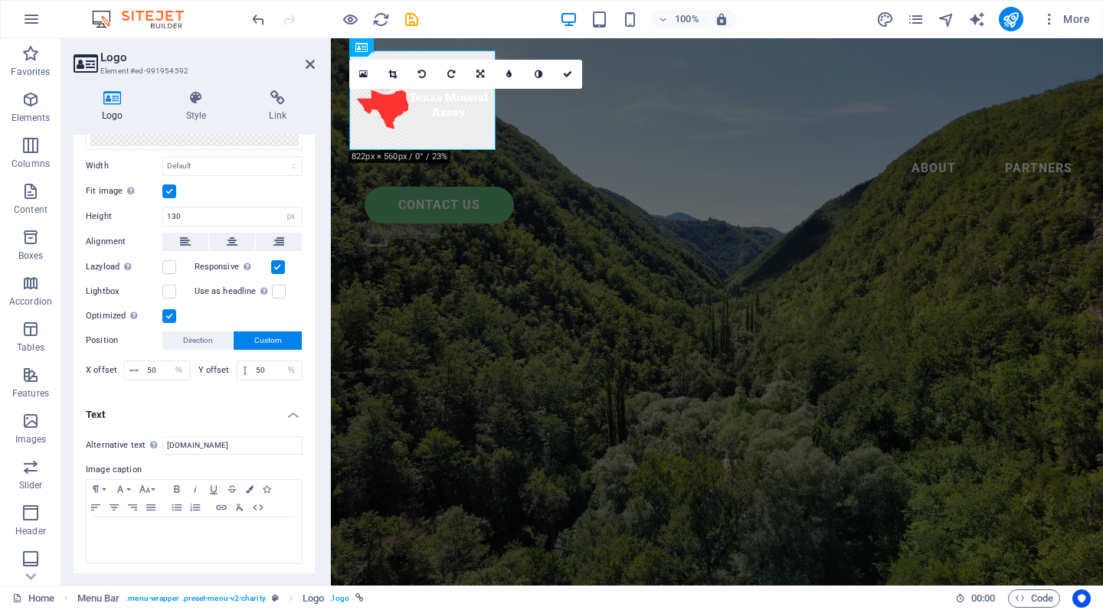
scroll to position [201, 0]
click at [287, 412] on h4 "Text" at bounding box center [194, 409] width 241 height 28
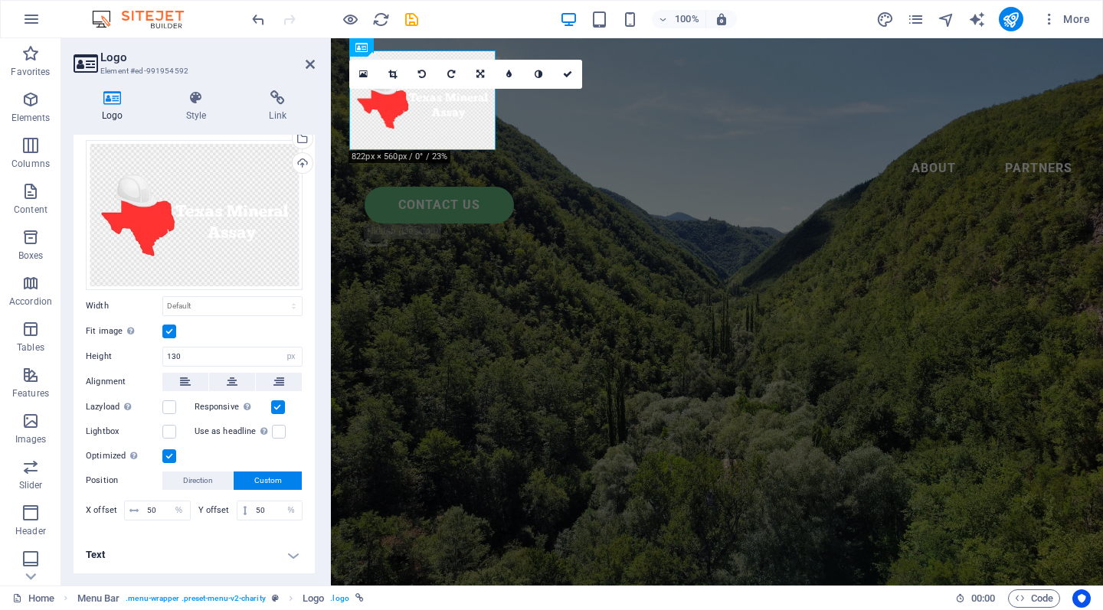
scroll to position [57, 0]
click at [309, 61] on icon at bounding box center [310, 64] width 9 height 12
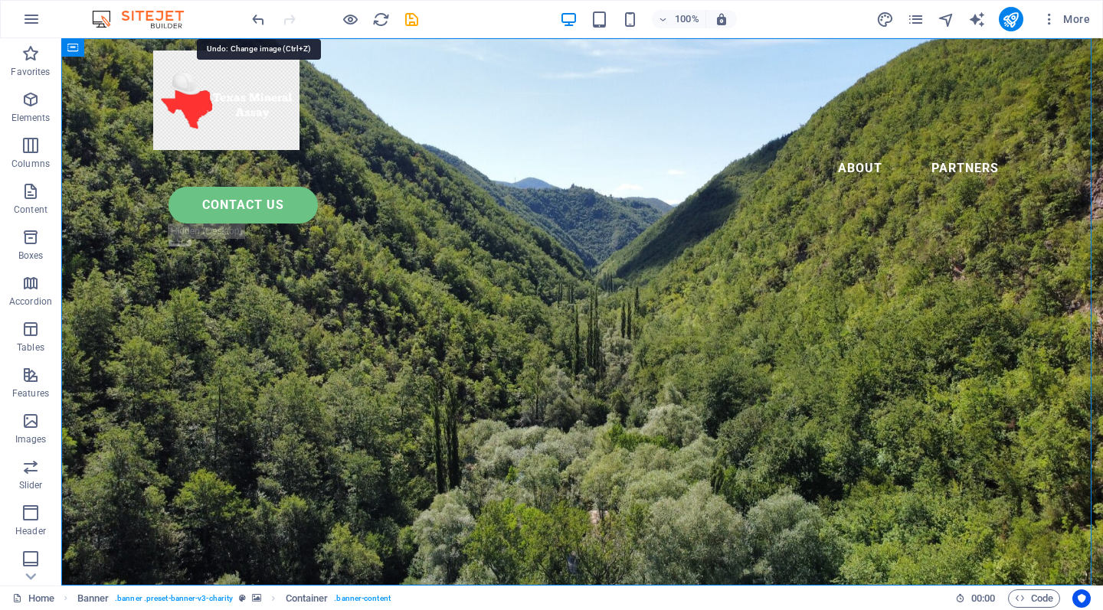
click at [260, 23] on icon "undo" at bounding box center [259, 20] width 18 height 18
click at [260, 19] on icon "undo" at bounding box center [259, 20] width 18 height 18
click at [261, 20] on icon "undo" at bounding box center [259, 20] width 18 height 18
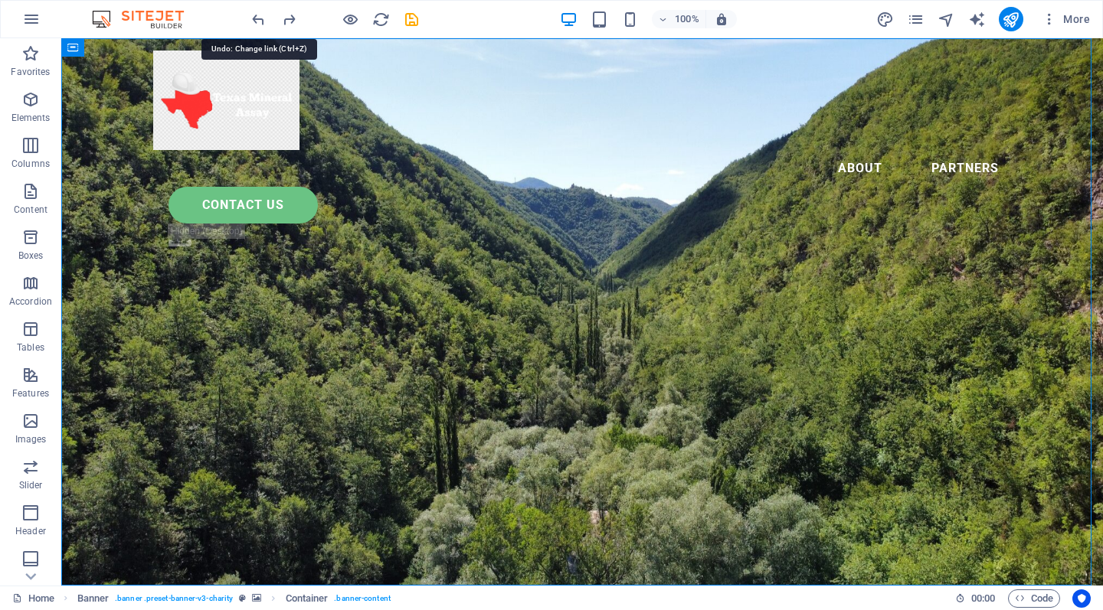
click at [261, 20] on icon "undo" at bounding box center [259, 20] width 18 height 18
click at [256, 20] on icon "undo" at bounding box center [259, 20] width 18 height 18
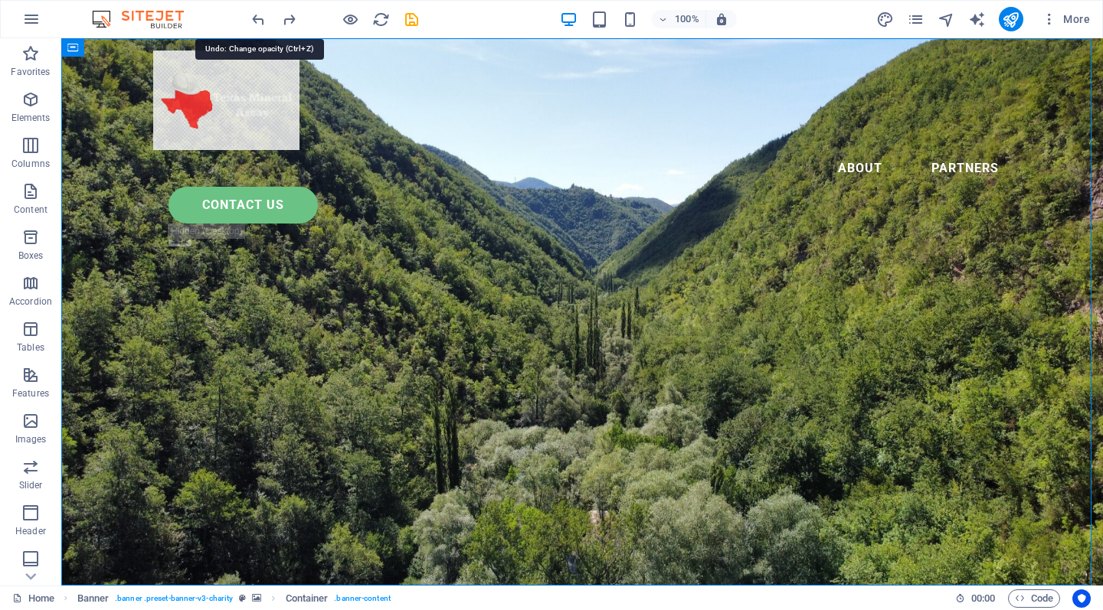
click at [256, 20] on icon "undo" at bounding box center [259, 20] width 18 height 18
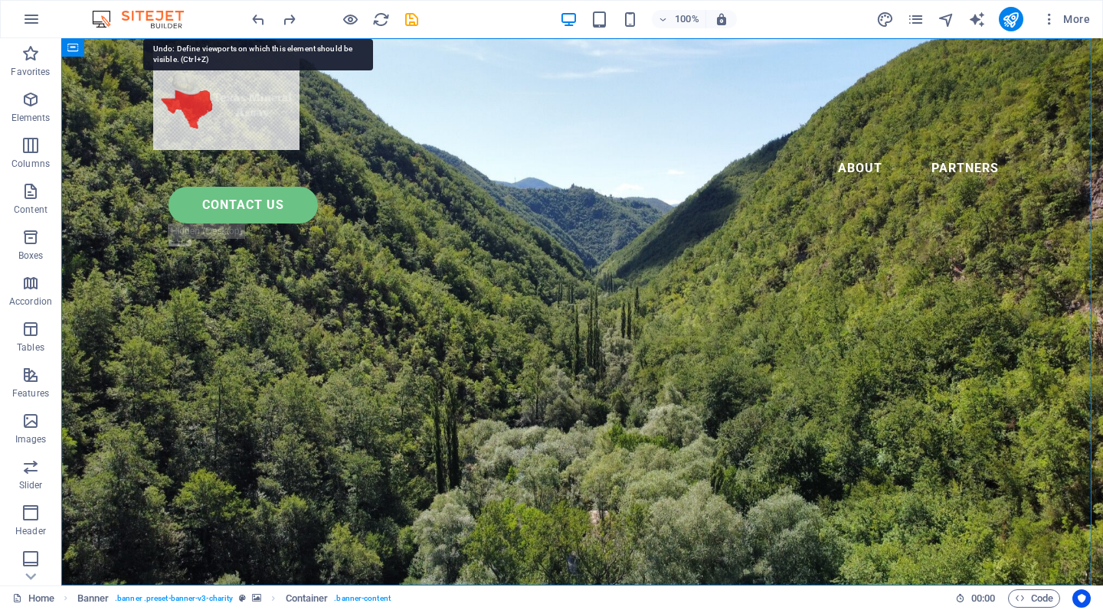
click at [256, 20] on icon "undo" at bounding box center [259, 20] width 18 height 18
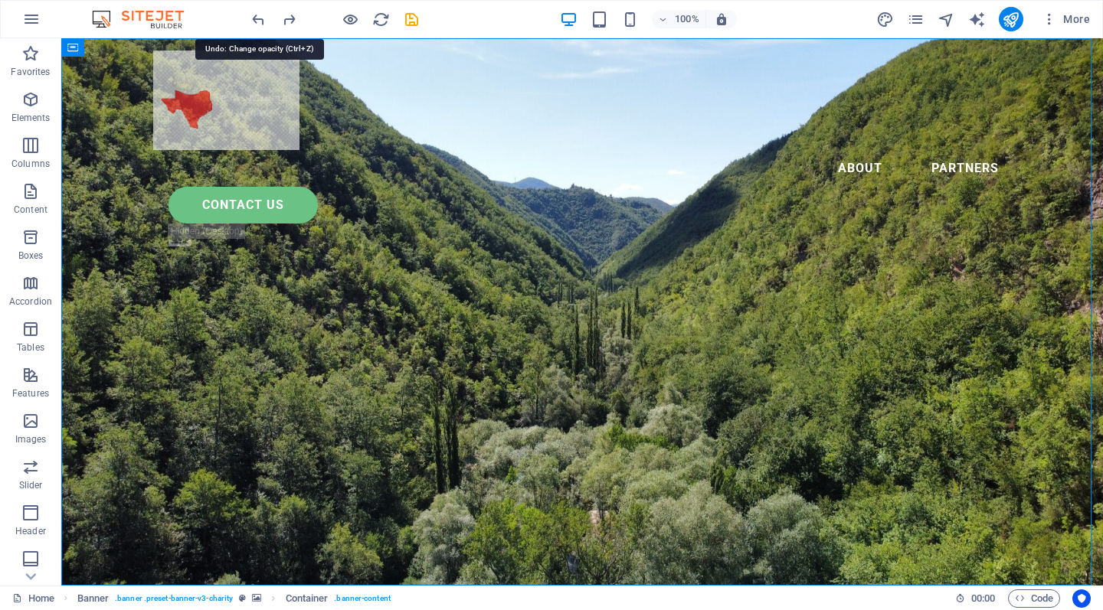
click at [256, 20] on icon "undo" at bounding box center [259, 20] width 18 height 18
click at [261, 20] on icon "undo" at bounding box center [259, 20] width 18 height 18
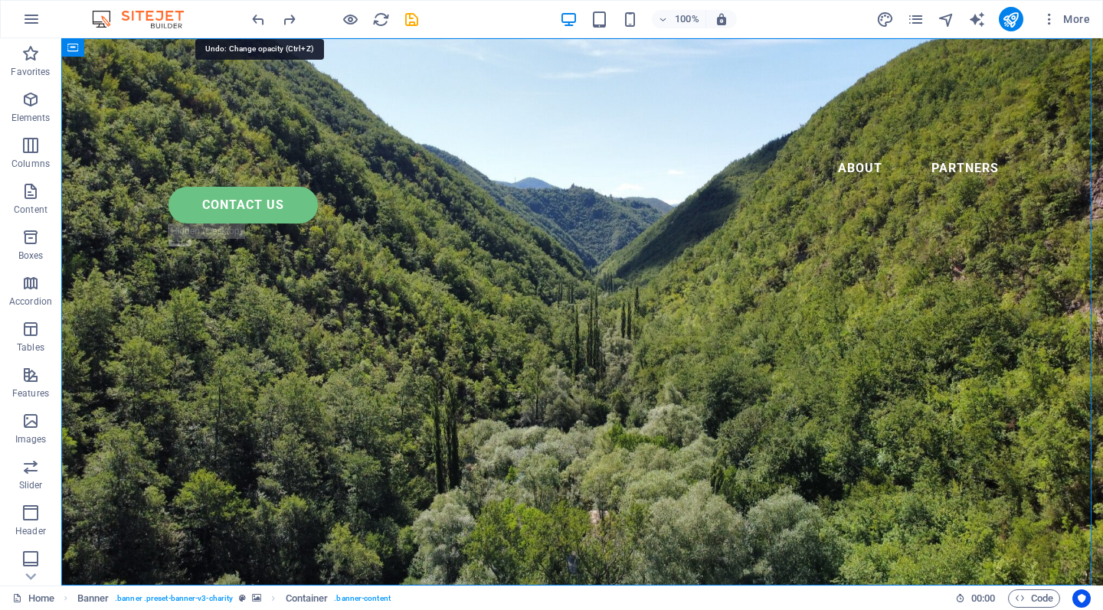
click at [261, 20] on icon "undo" at bounding box center [259, 20] width 18 height 18
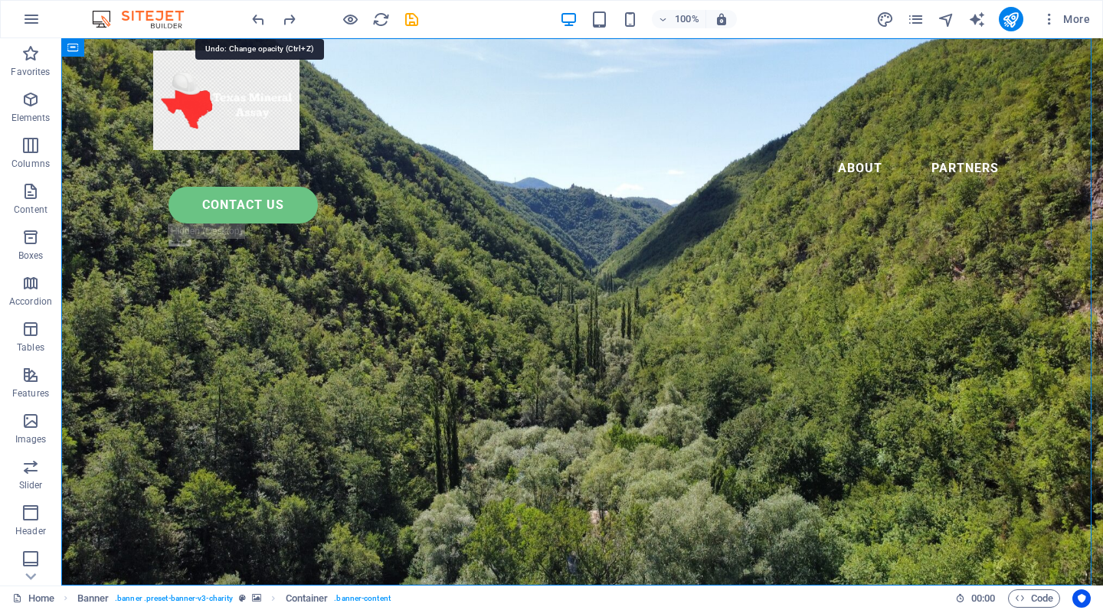
click at [261, 20] on icon "undo" at bounding box center [259, 20] width 18 height 18
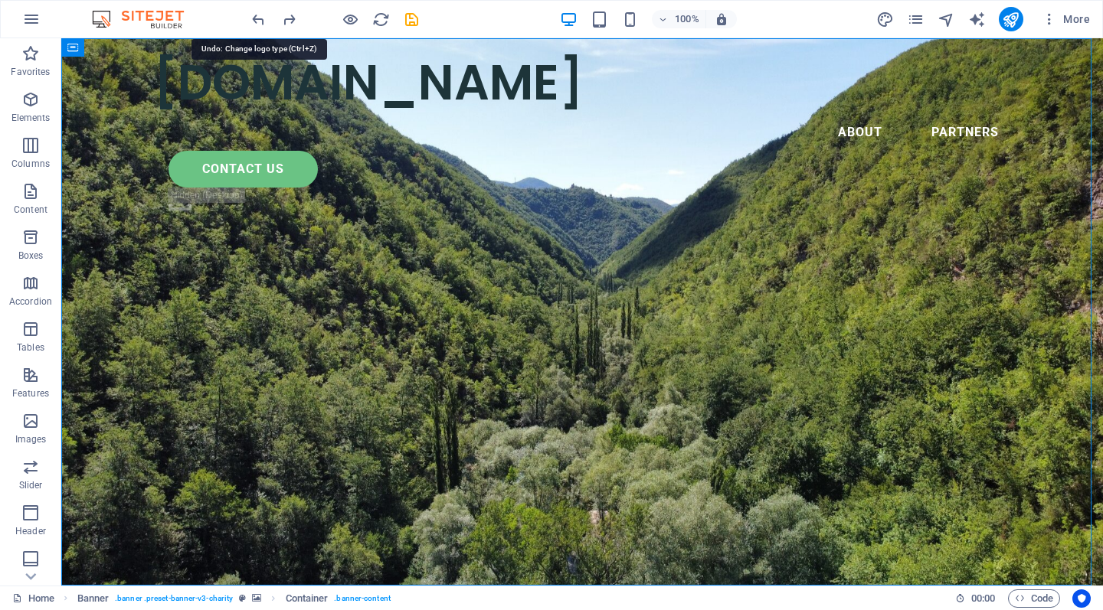
click at [261, 20] on icon "undo" at bounding box center [259, 20] width 18 height 18
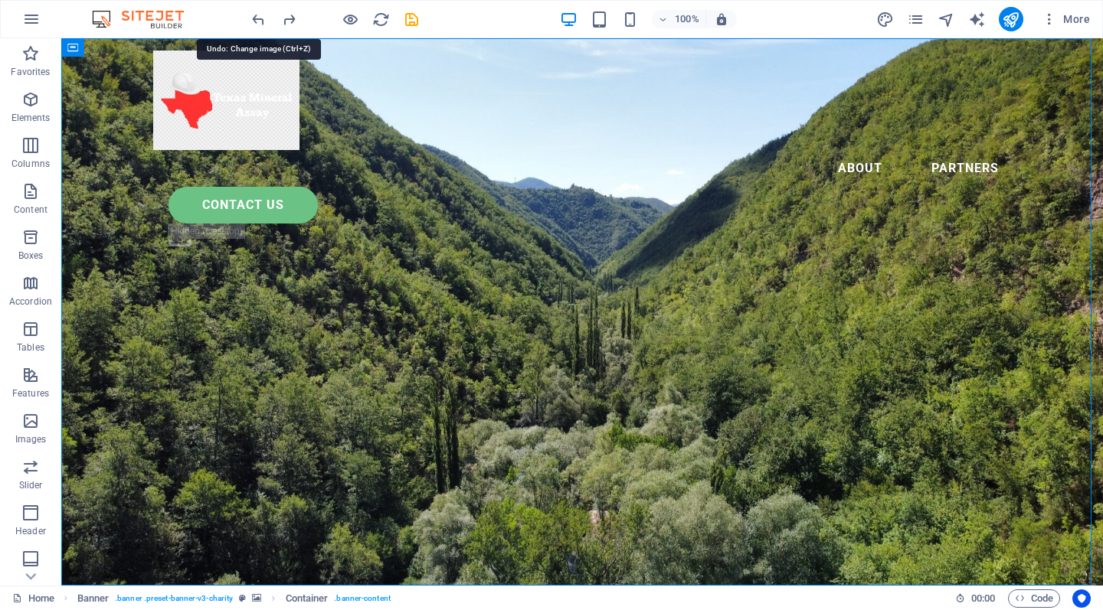
click at [261, 20] on icon "undo" at bounding box center [259, 20] width 18 height 18
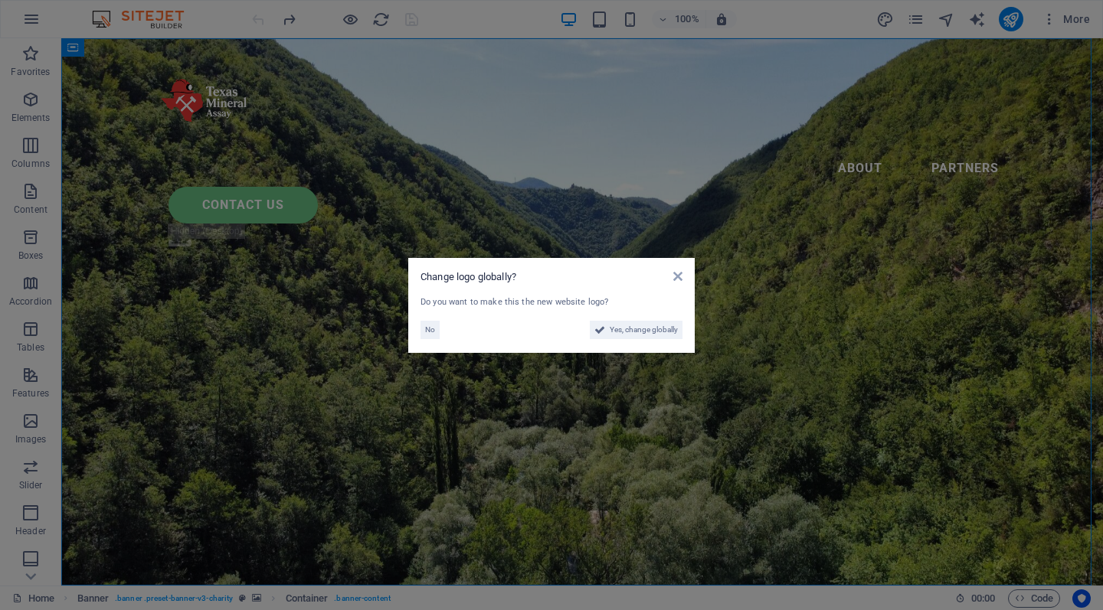
click at [433, 328] on span "No" at bounding box center [430, 330] width 10 height 18
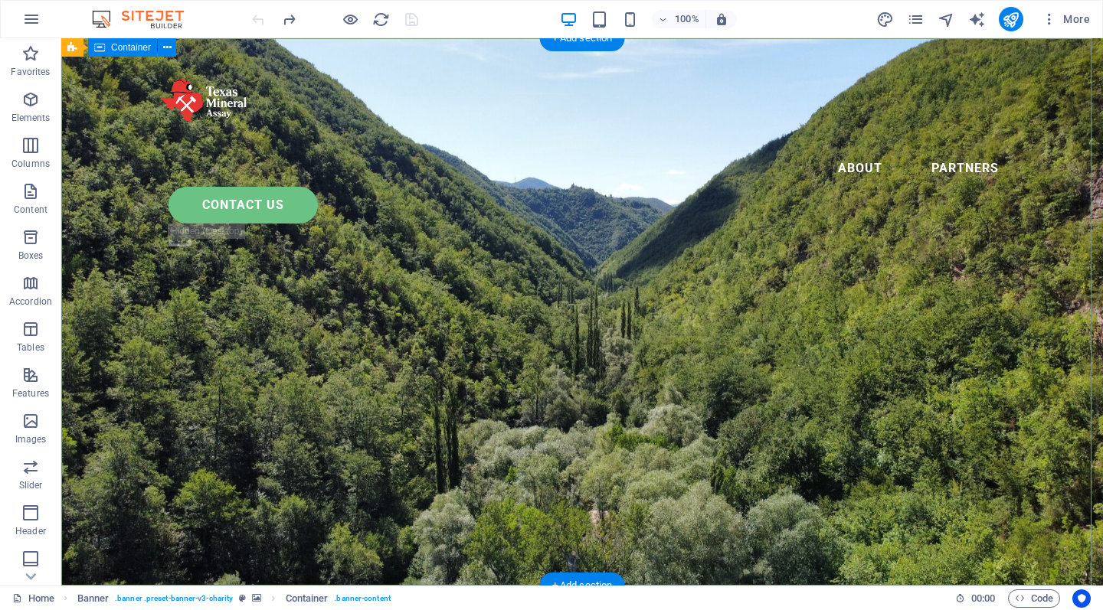
click at [200, 106] on div at bounding box center [582, 101] width 858 height 100
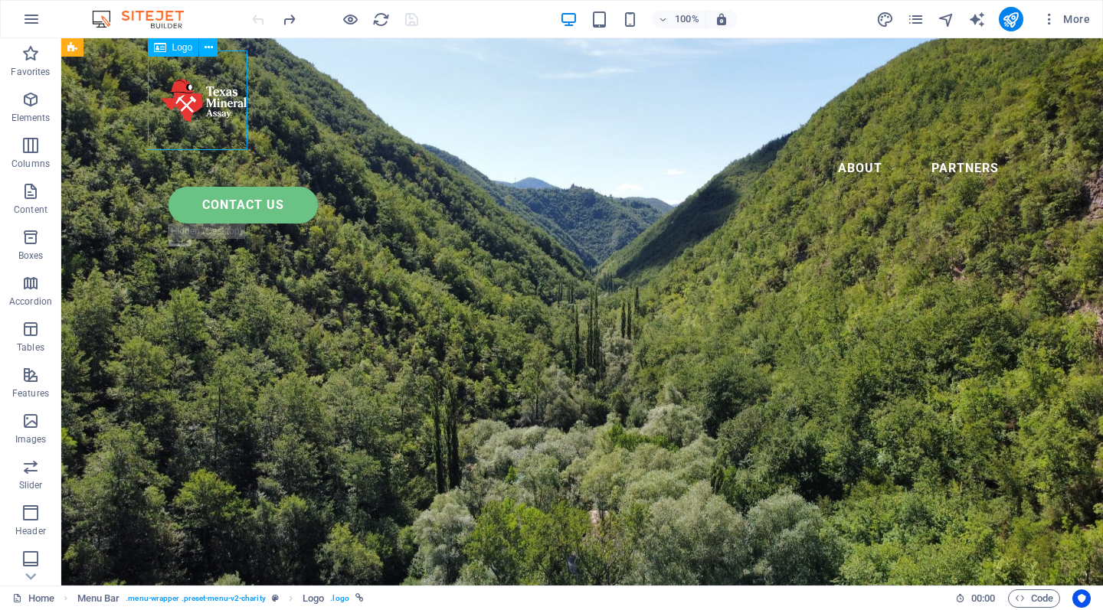
click at [200, 106] on div at bounding box center [582, 101] width 858 height 100
select select "px"
select select "%"
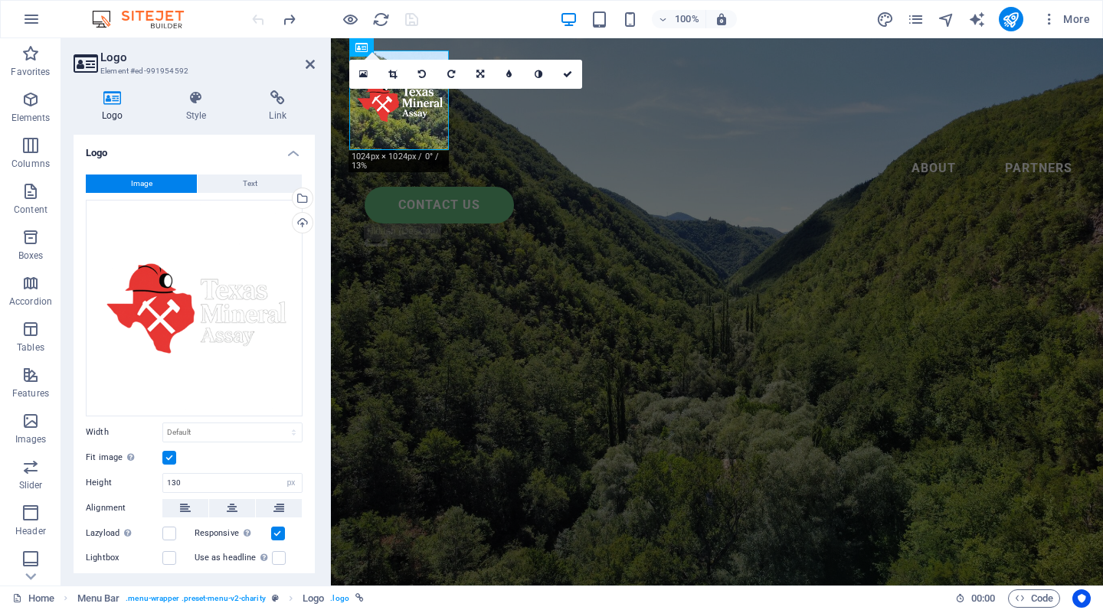
click at [299, 200] on div "Select files from the file manager, stock photos, or upload file(s)" at bounding box center [300, 199] width 23 height 23
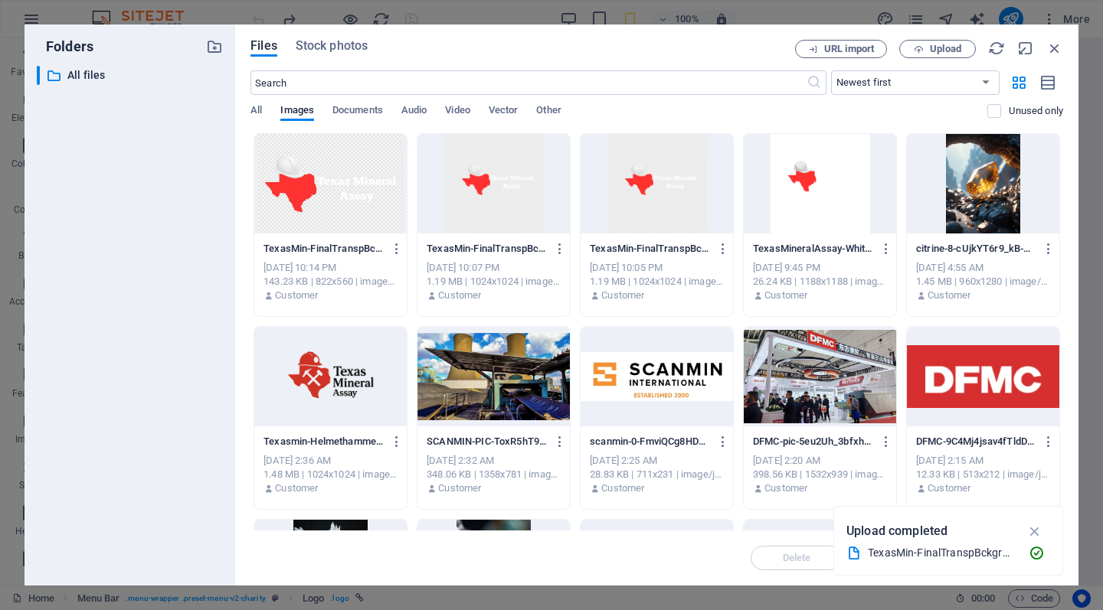
click at [931, 53] on span "Upload" at bounding box center [945, 48] width 31 height 9
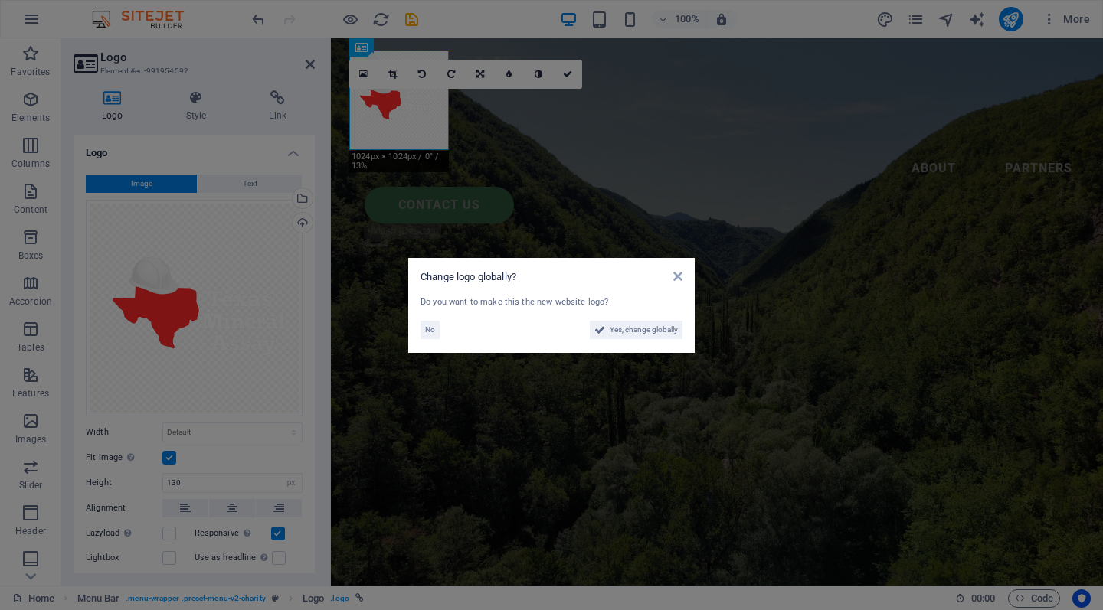
click at [427, 331] on span "No" at bounding box center [430, 330] width 10 height 18
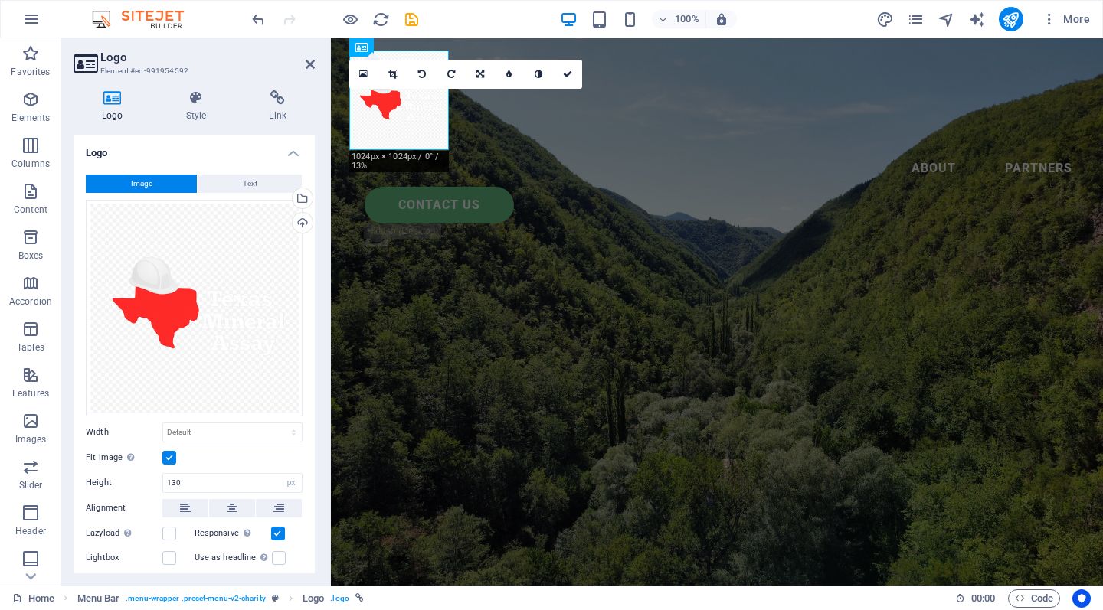
click at [571, 77] on icon at bounding box center [567, 74] width 9 height 9
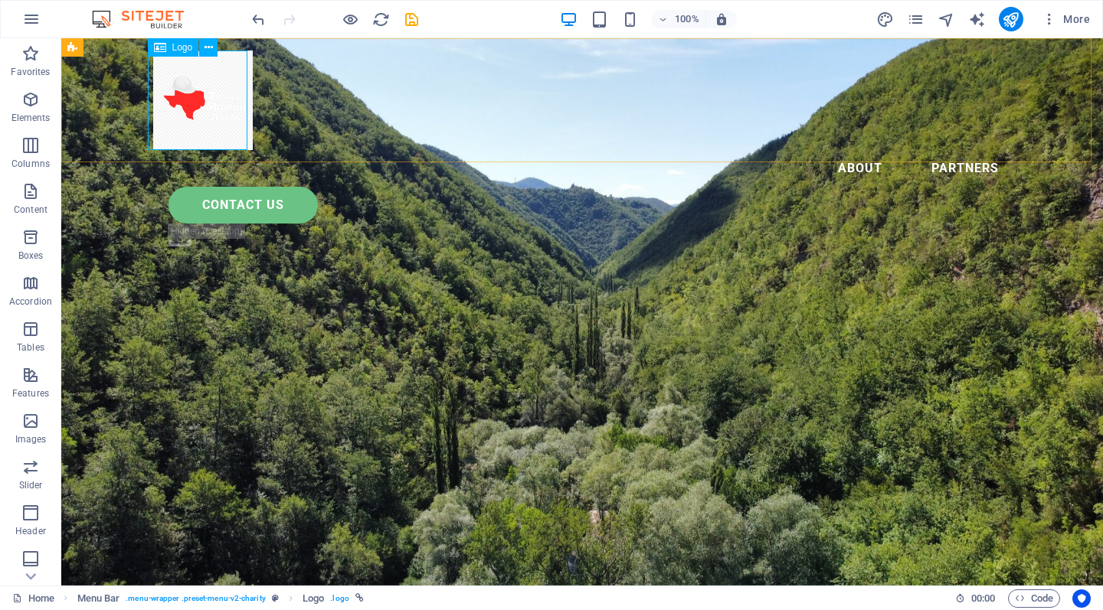
click at [224, 127] on div at bounding box center [582, 101] width 858 height 100
click at [194, 97] on div at bounding box center [582, 101] width 858 height 100
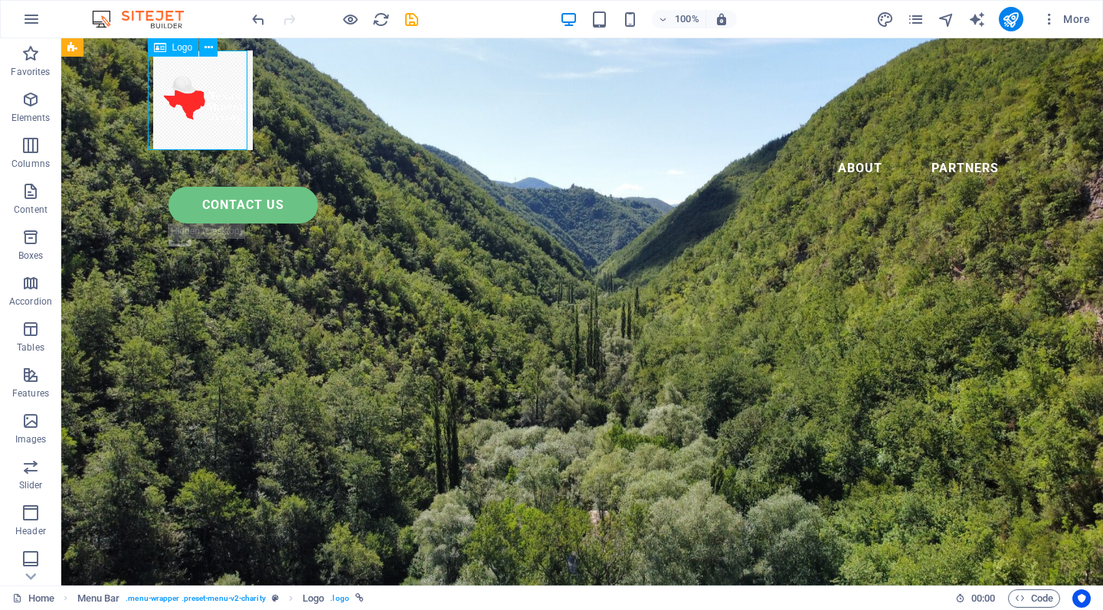
select select "px"
select select "%"
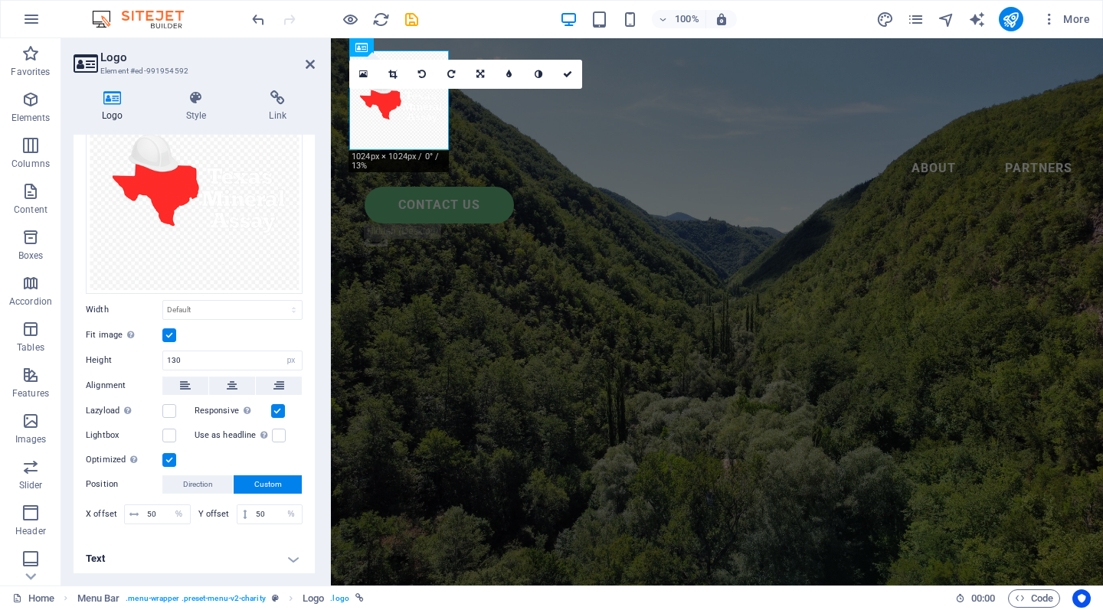
scroll to position [0, 0]
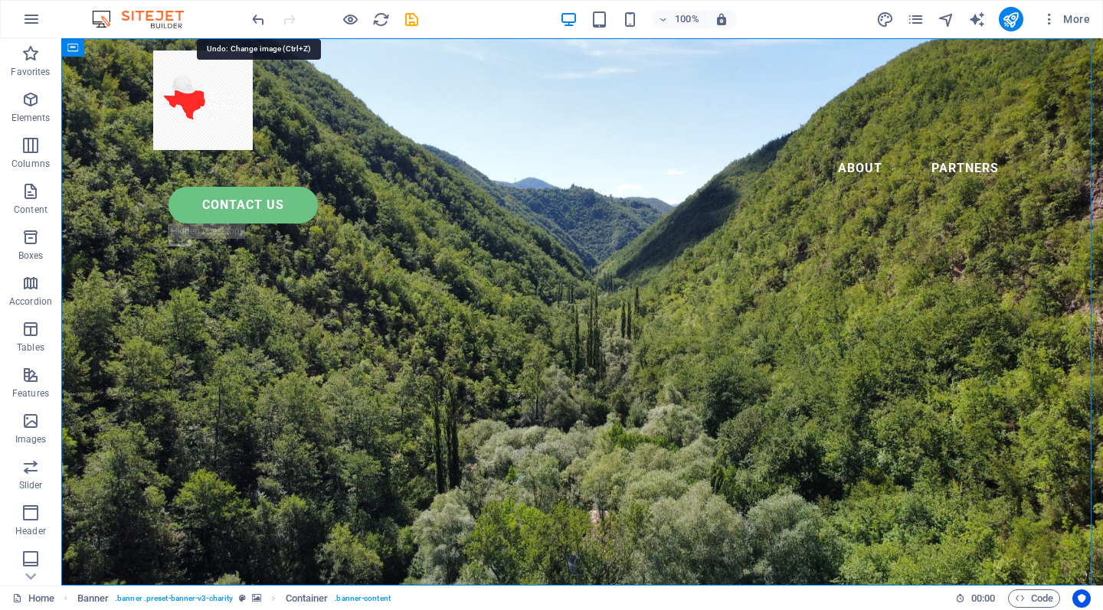
click at [257, 15] on icon "undo" at bounding box center [259, 20] width 18 height 18
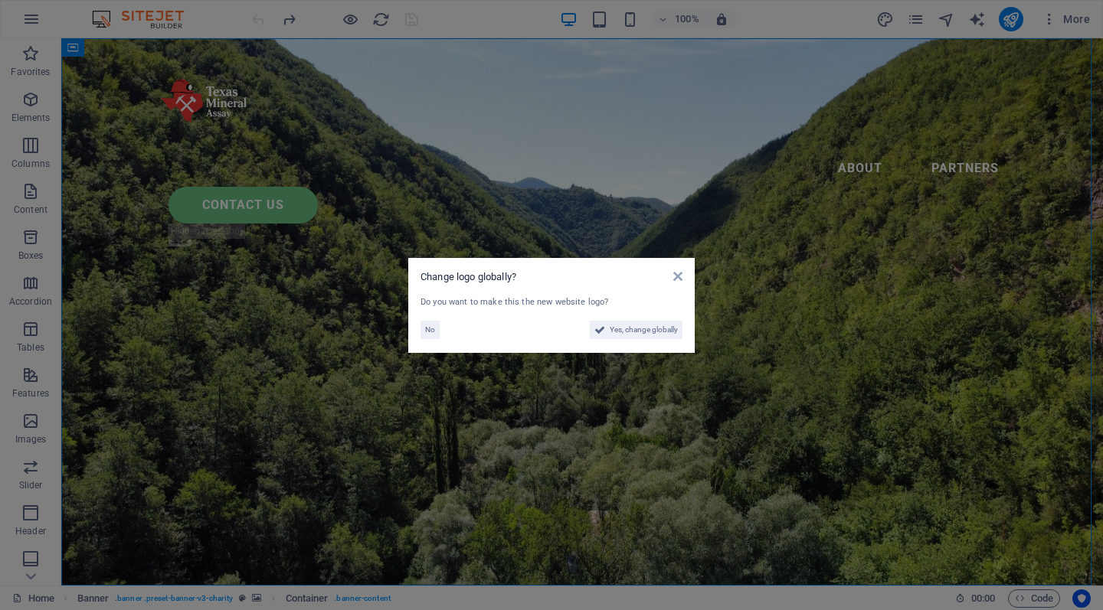
click at [431, 327] on span "No" at bounding box center [430, 330] width 10 height 18
